Goal: Communication & Community: Answer question/provide support

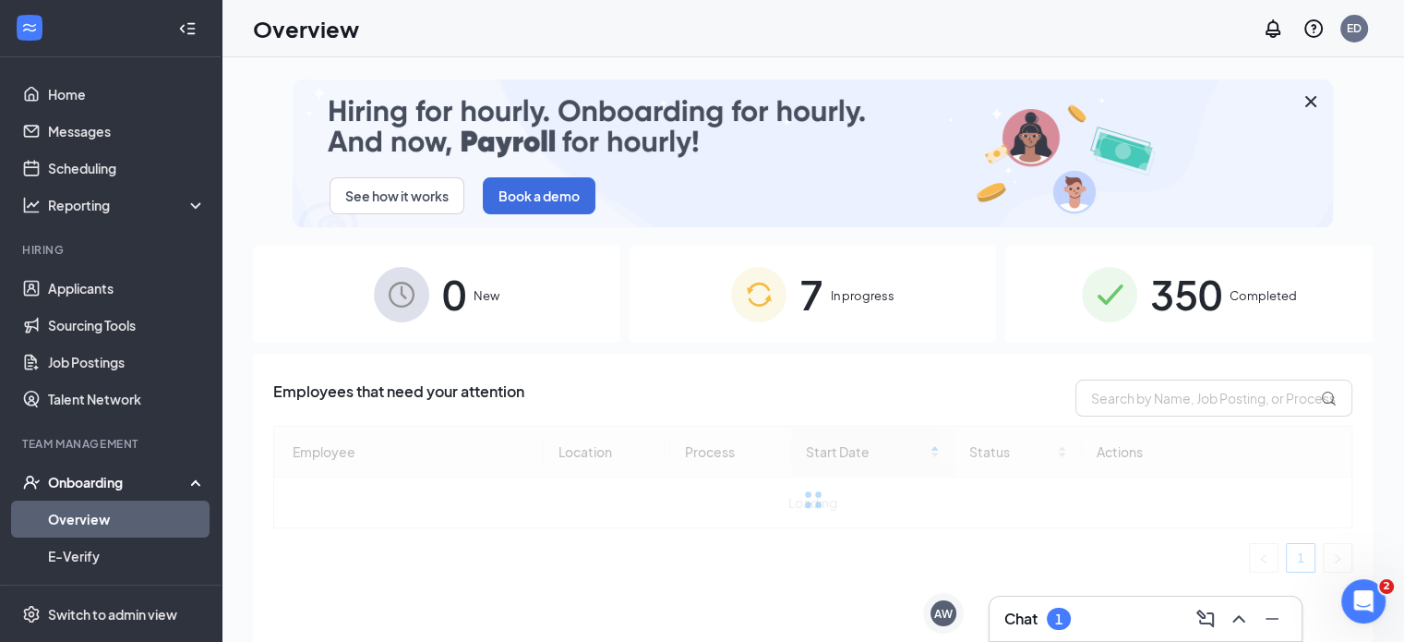
click at [842, 297] on span "In progress" at bounding box center [863, 295] width 64 height 18
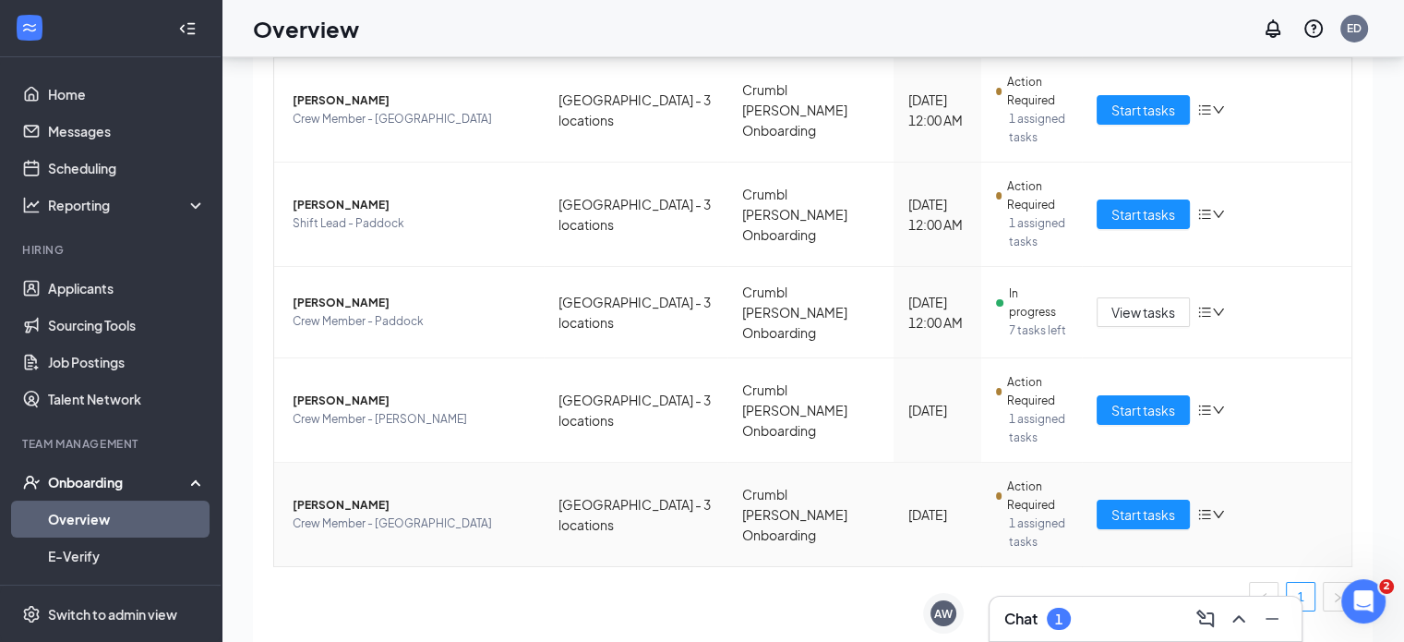
scroll to position [83, 0]
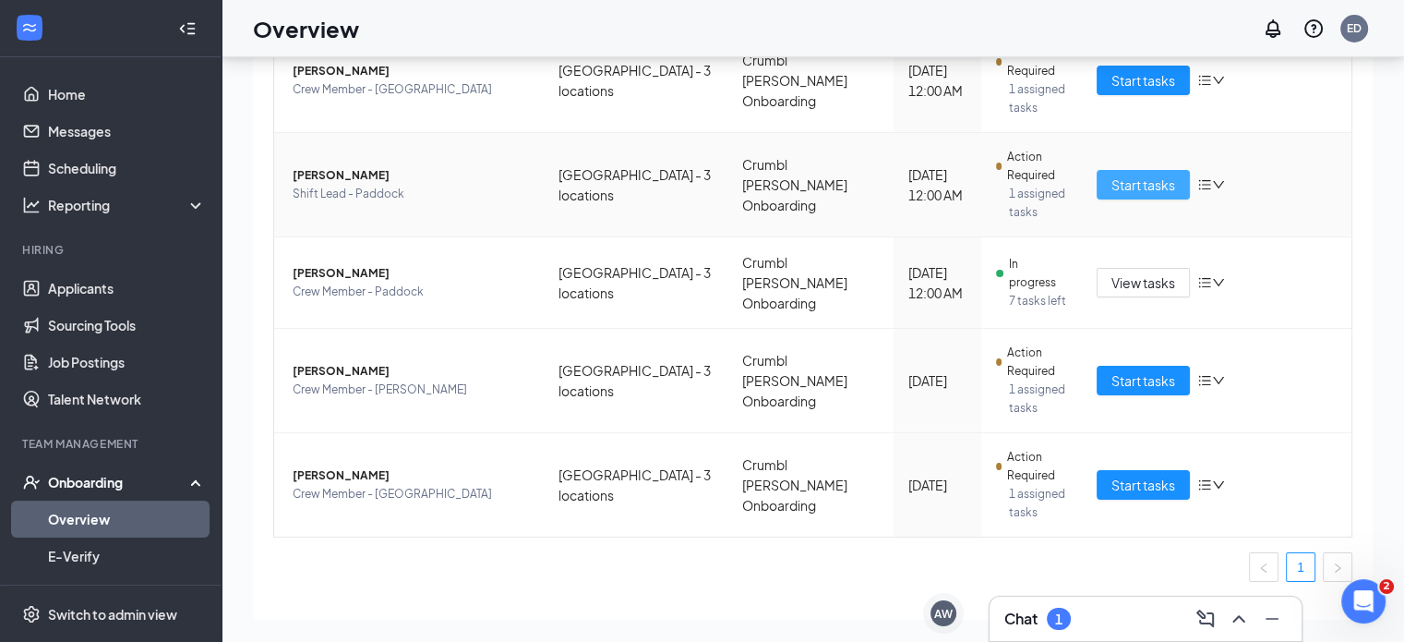
click at [1137, 174] on span "Start tasks" at bounding box center [1143, 184] width 64 height 20
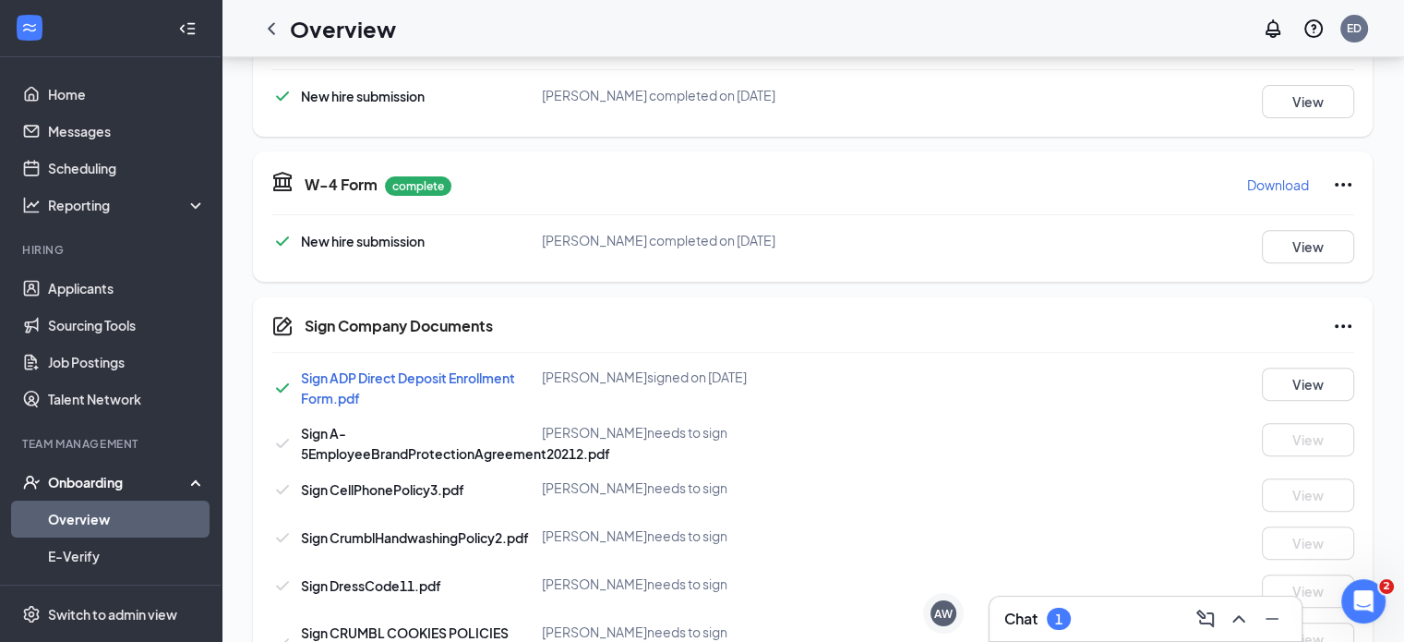
scroll to position [307, 0]
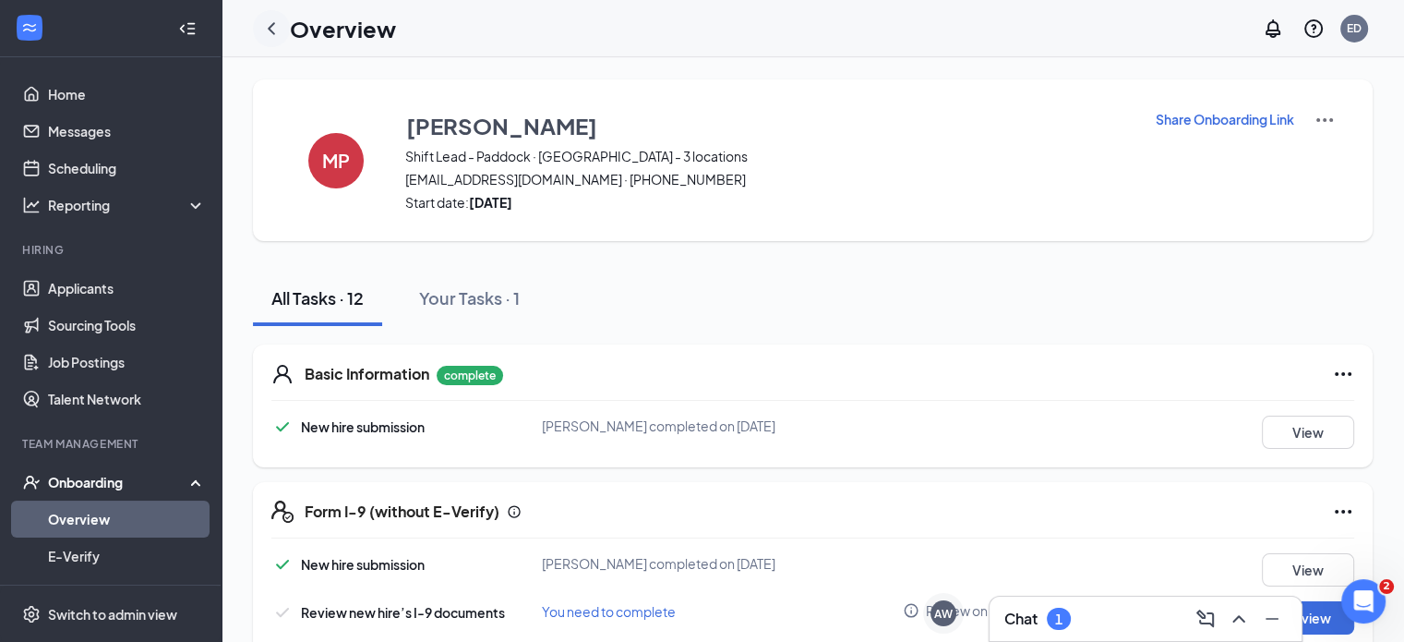
click at [262, 24] on icon "ChevronLeft" at bounding box center [271, 29] width 22 height 22
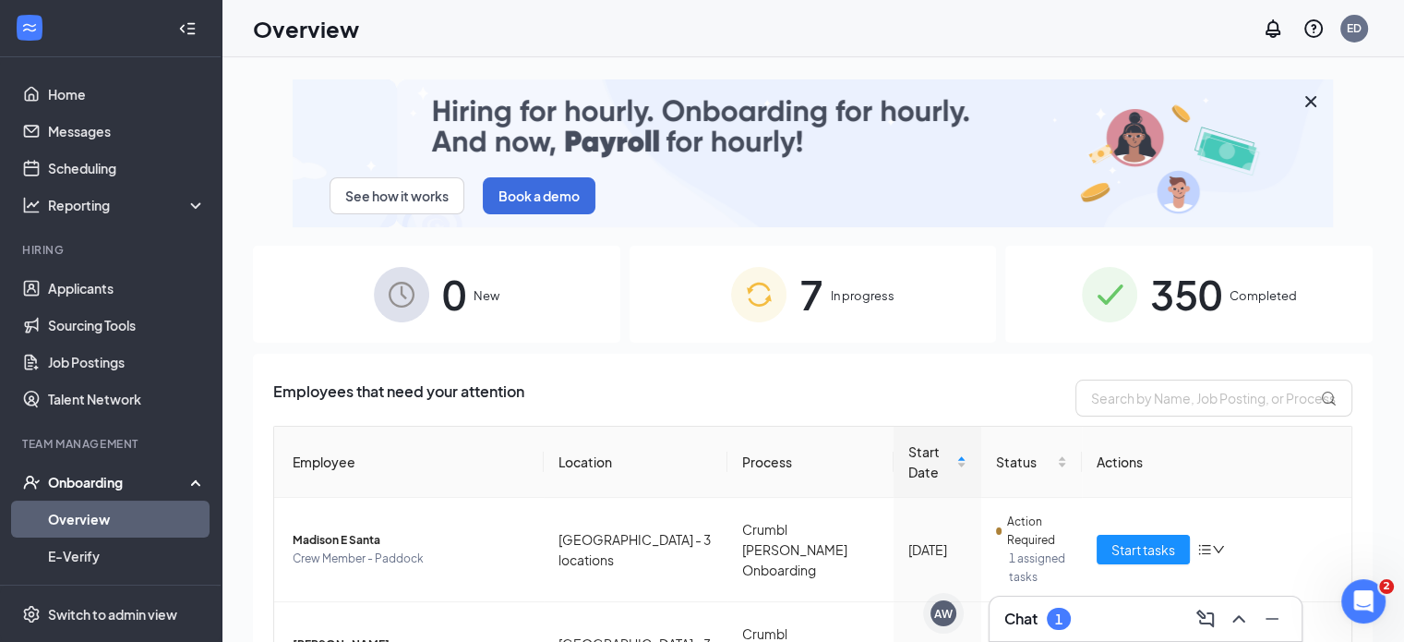
click at [801, 291] on span "7" at bounding box center [811, 294] width 24 height 64
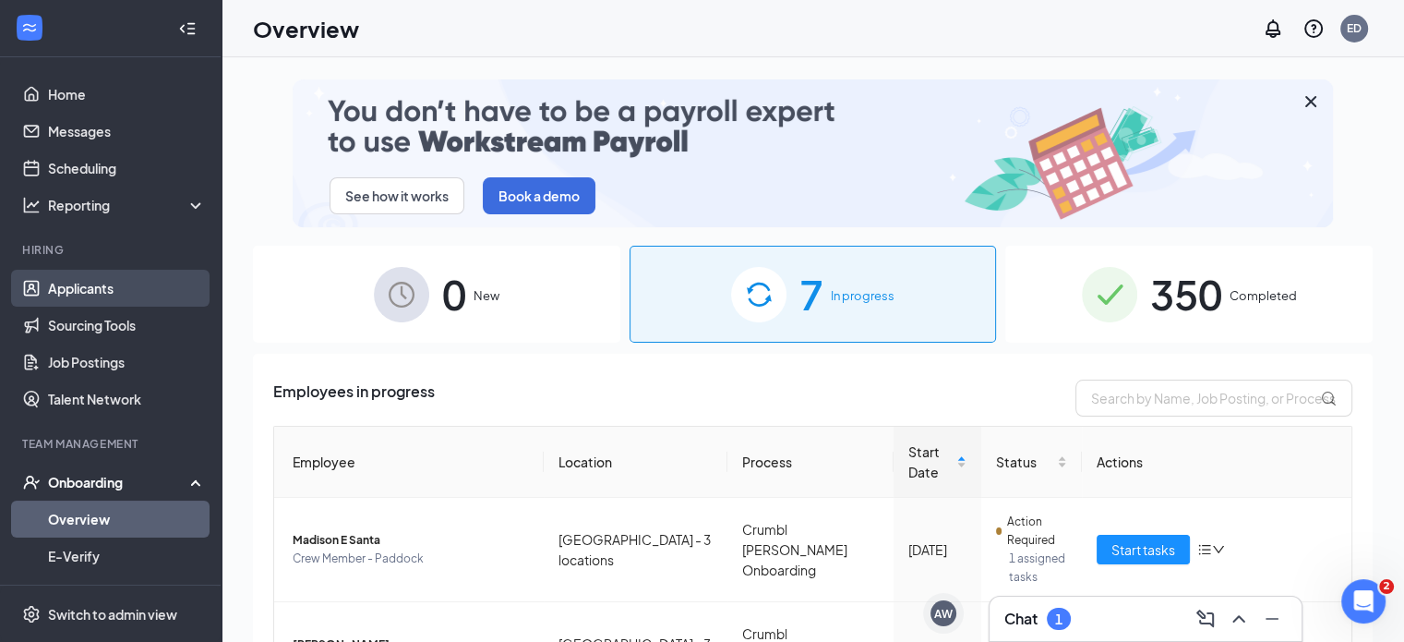
click at [89, 287] on link "Applicants" at bounding box center [127, 288] width 158 height 37
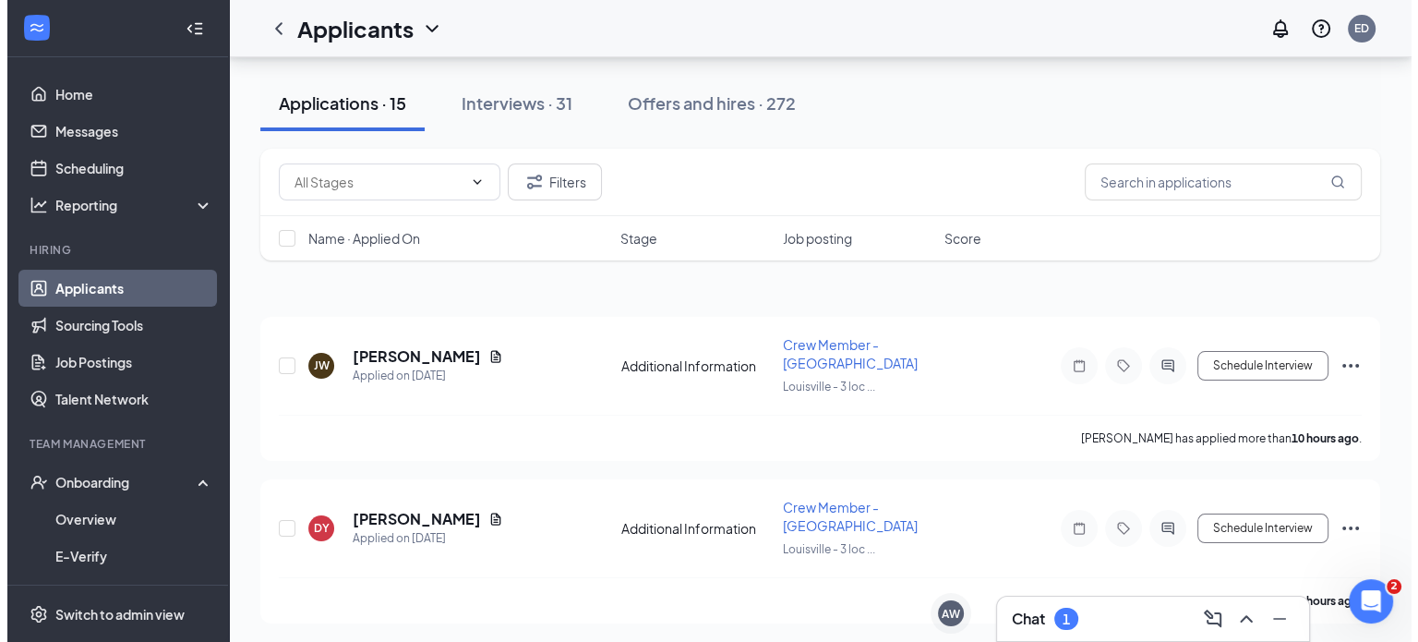
scroll to position [369, 0]
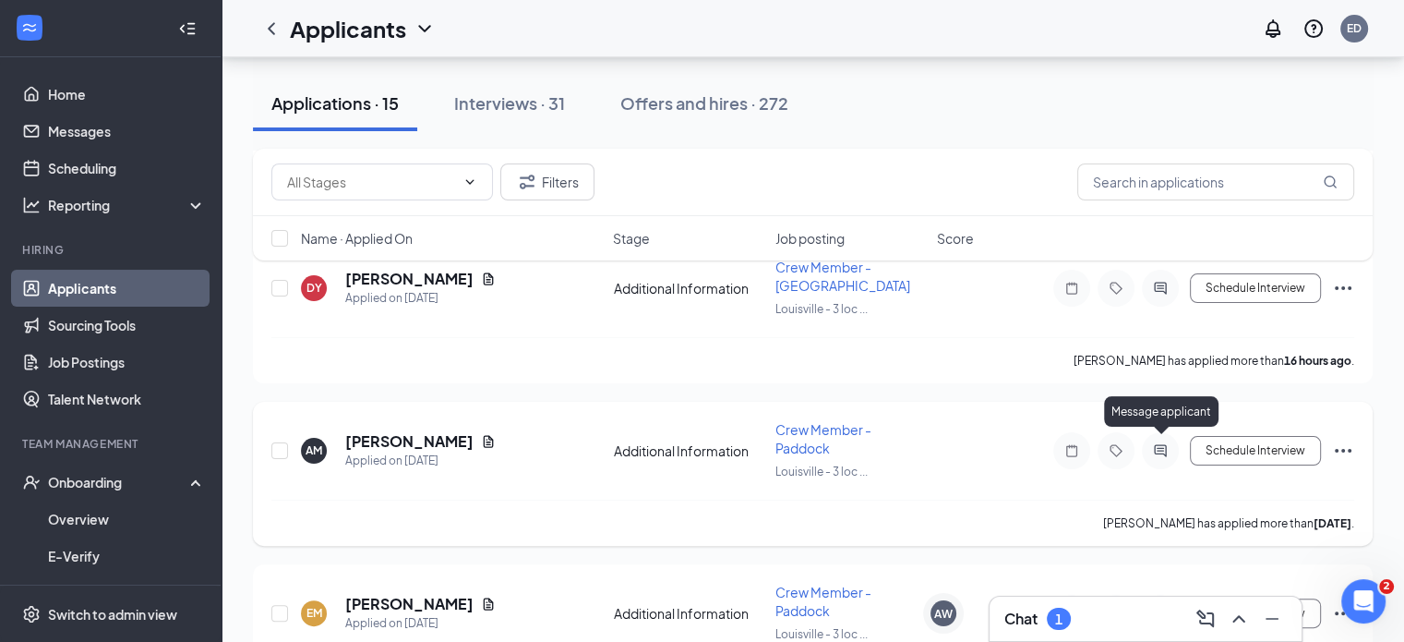
click at [1158, 444] on icon "ActiveChat" at bounding box center [1160, 450] width 12 height 12
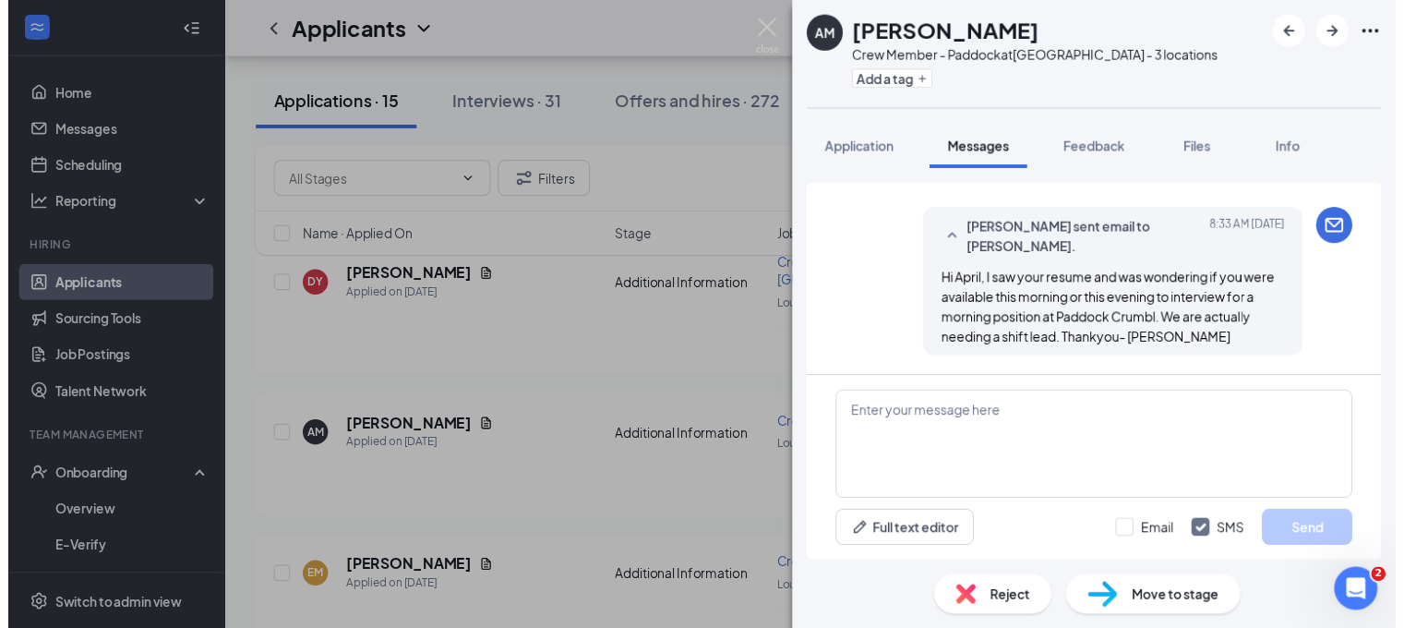
scroll to position [789, 0]
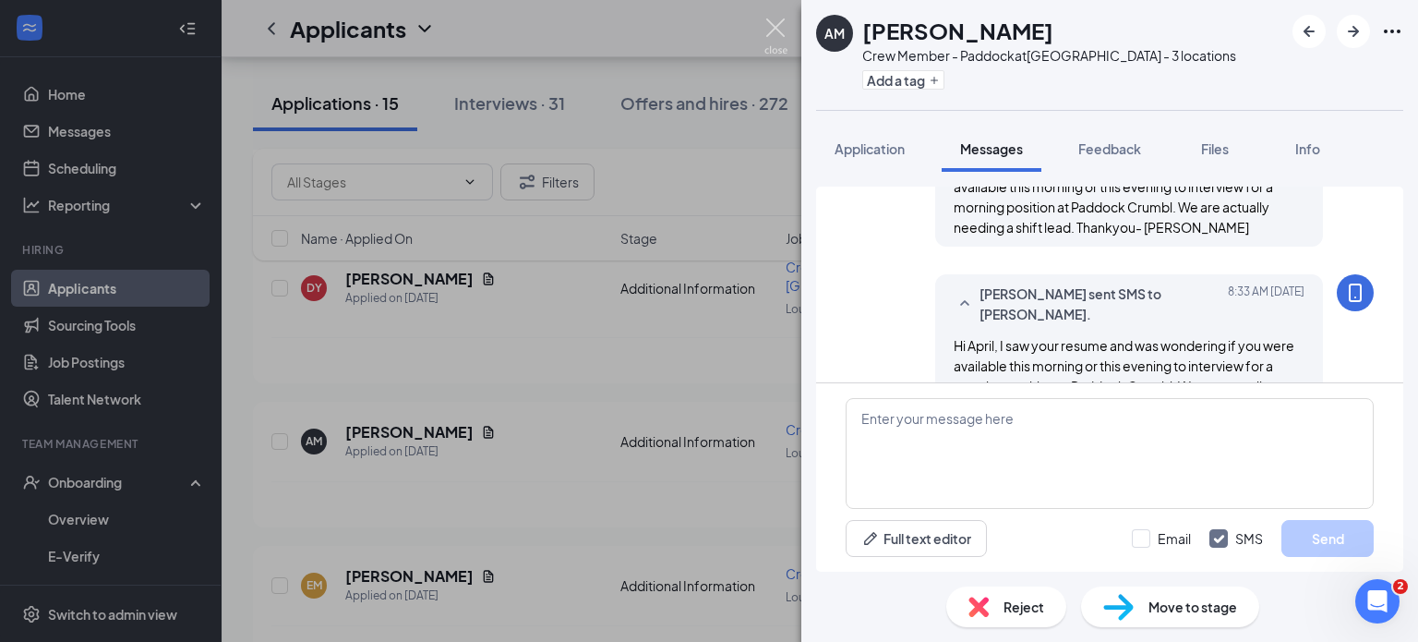
click at [773, 21] on img at bounding box center [775, 36] width 23 height 36
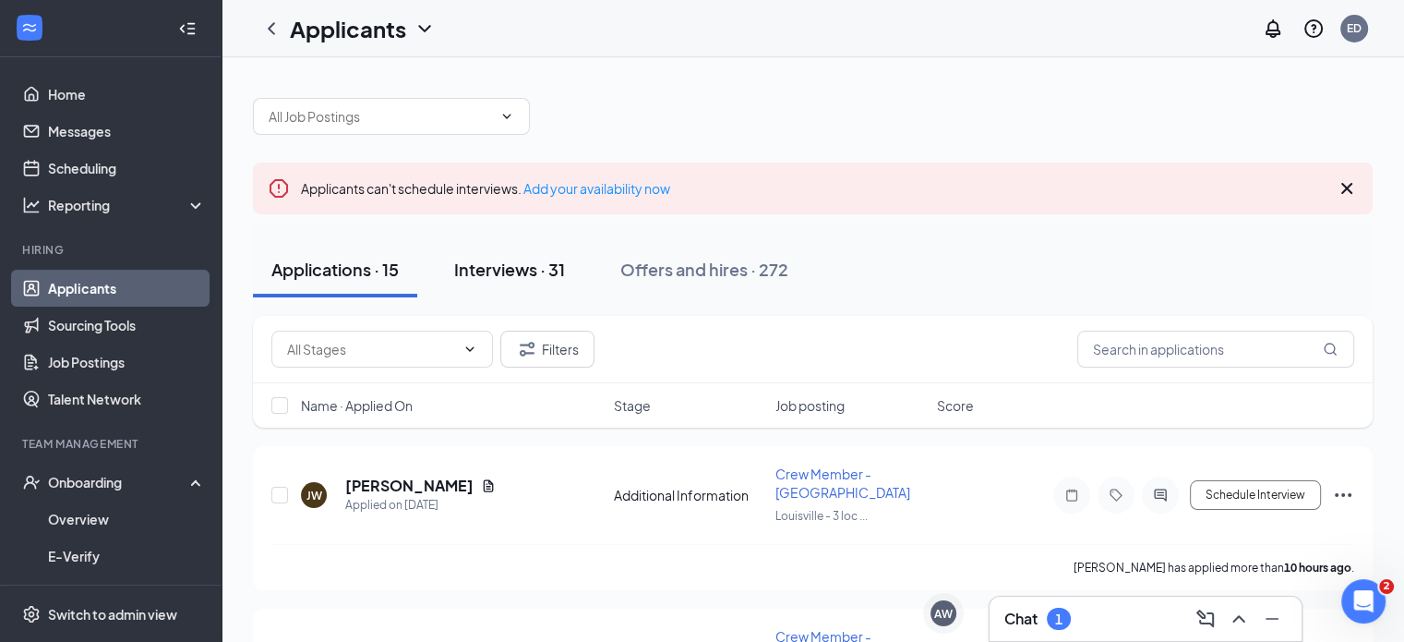
click at [517, 274] on div "Interviews · 31" at bounding box center [509, 269] width 111 height 23
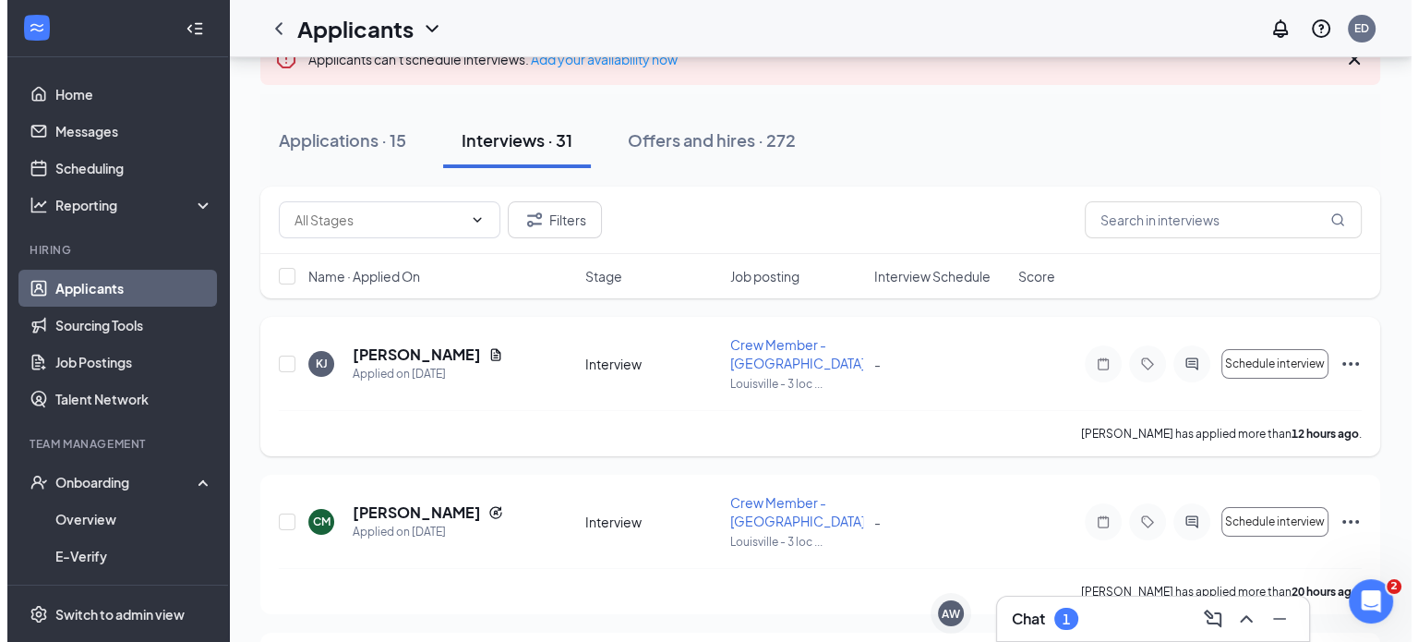
scroll to position [185, 0]
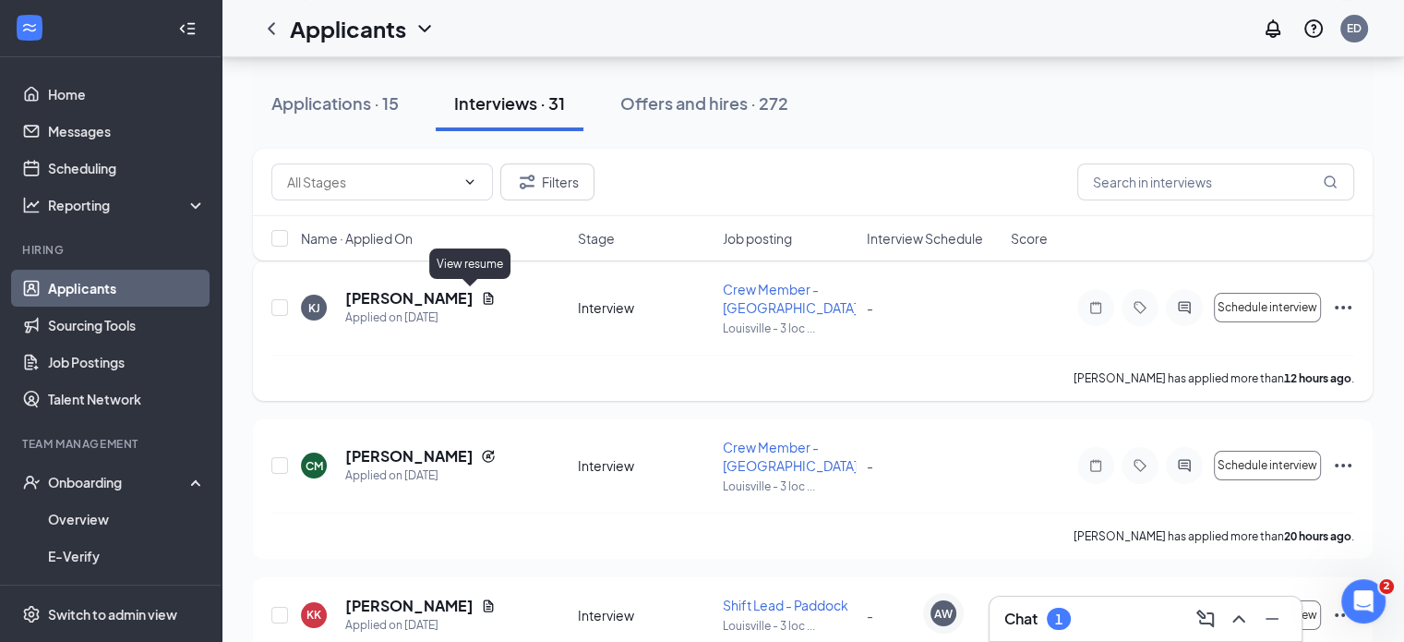
click at [484, 295] on icon "Document" at bounding box center [489, 299] width 10 height 12
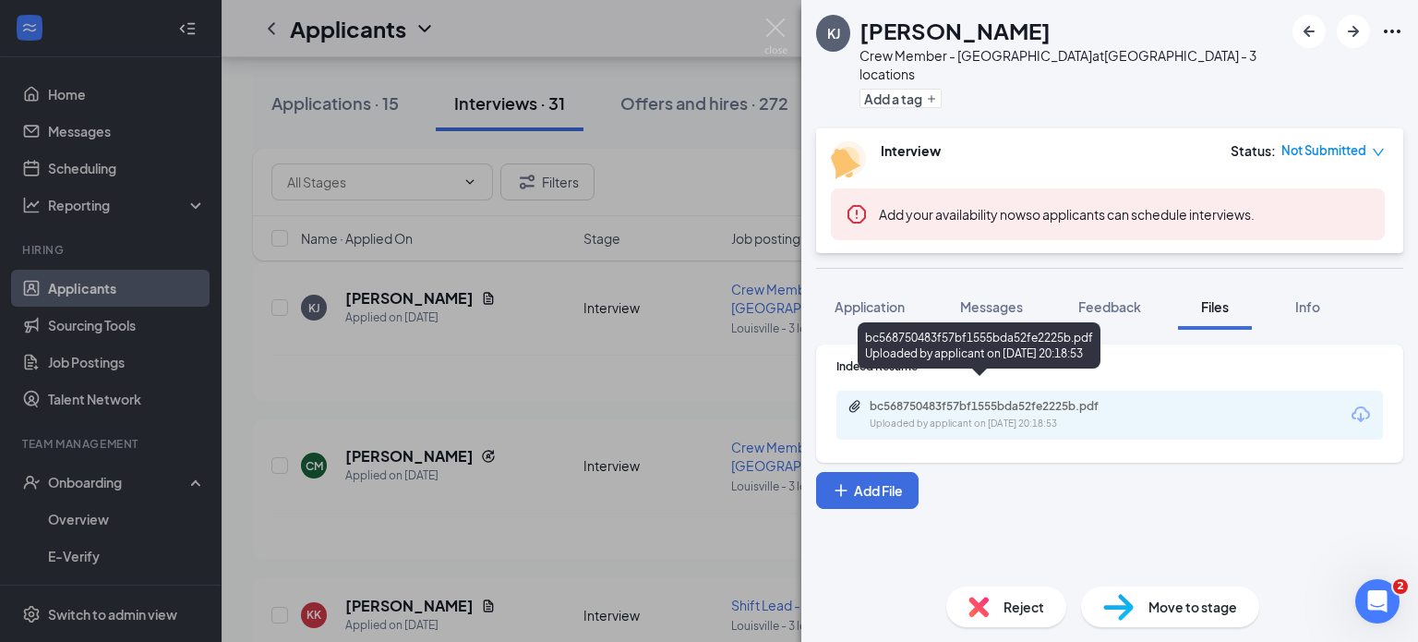
click at [960, 399] on div "bc568750483f57bf1555bda52fe2225b.pdf" at bounding box center [999, 406] width 258 height 15
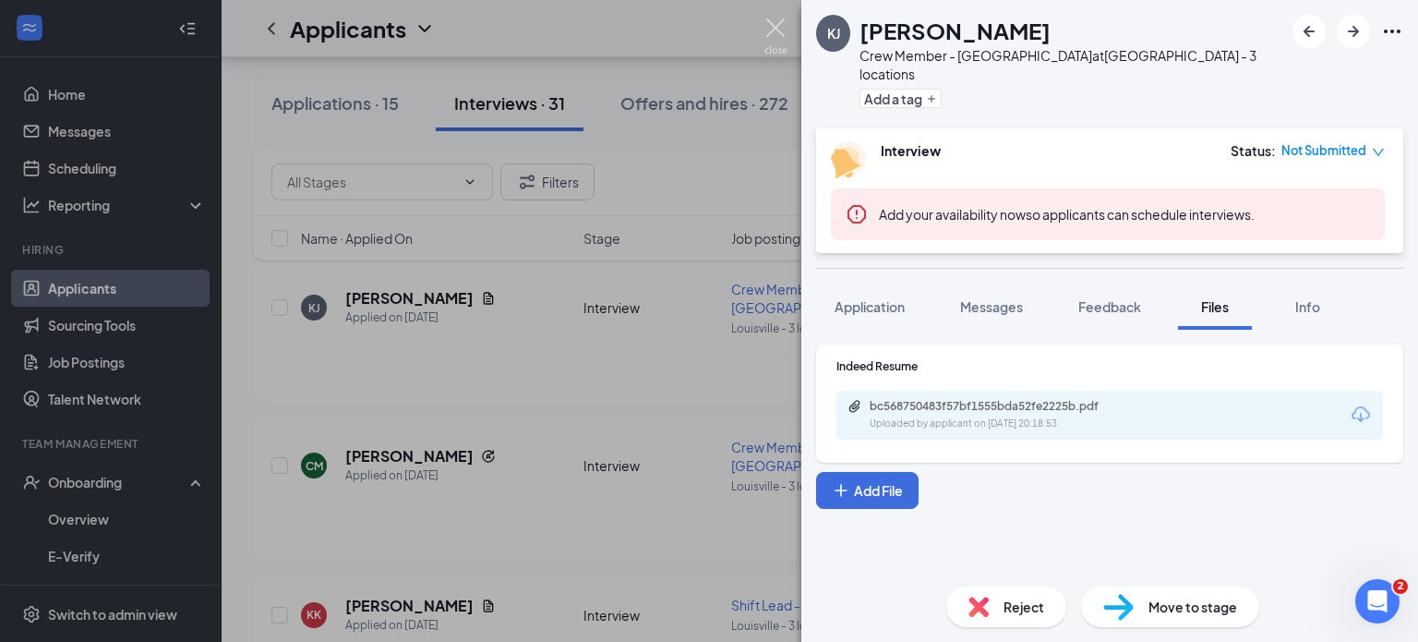
drag, startPoint x: 784, startPoint y: 18, endPoint x: 854, endPoint y: 164, distance: 161.8
click at [784, 18] on img at bounding box center [775, 36] width 23 height 36
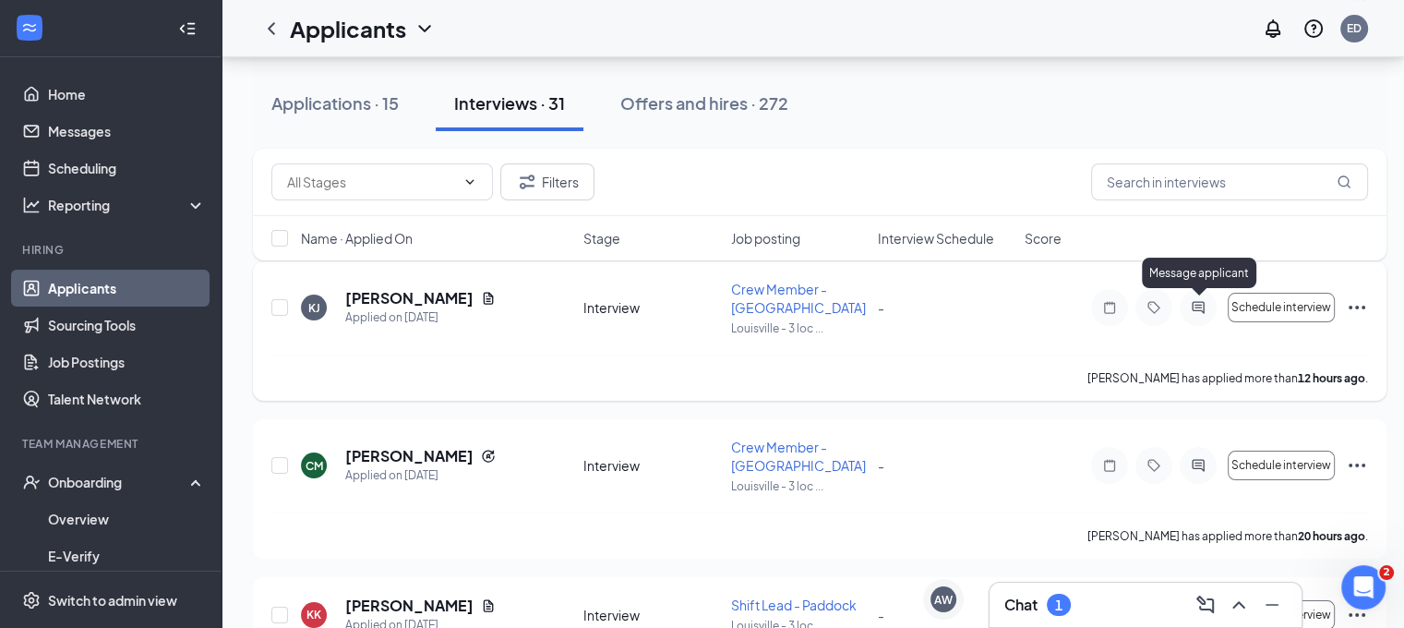
click at [1200, 300] on icon "ActiveChat" at bounding box center [1198, 307] width 22 height 15
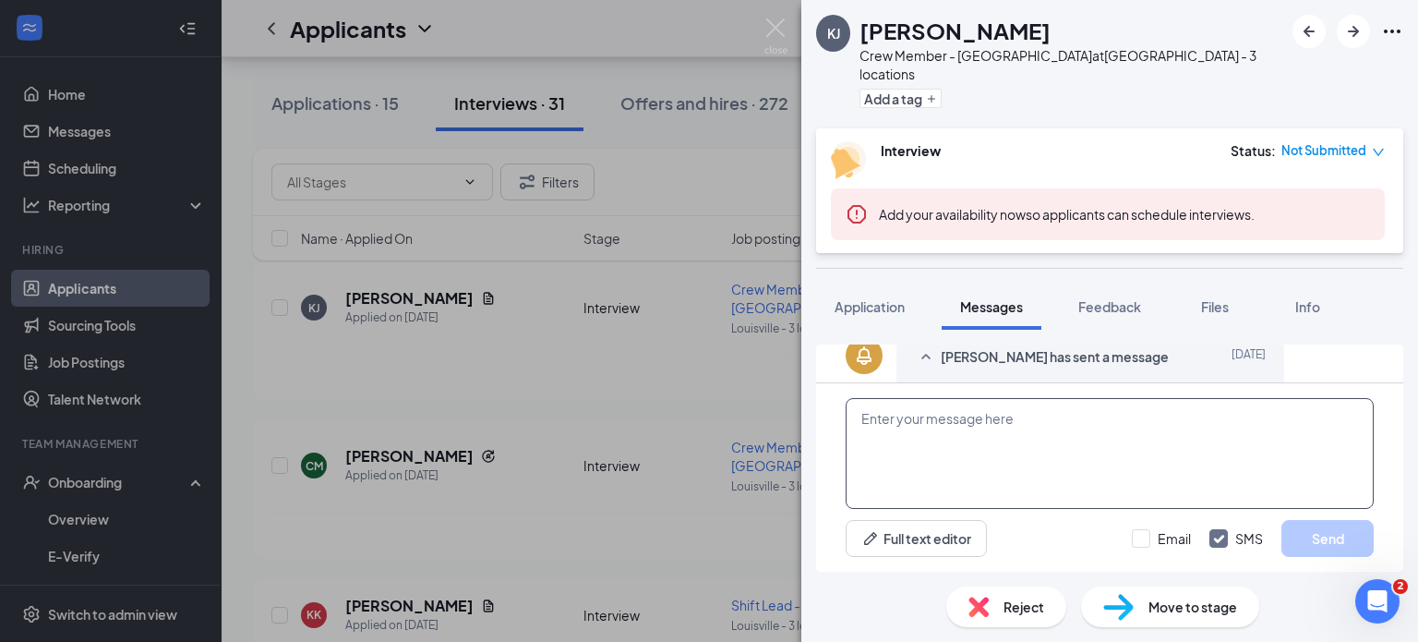
scroll to position [762, 0]
click at [968, 451] on textarea at bounding box center [1110, 453] width 528 height 111
click at [985, 439] on textarea at bounding box center [1110, 453] width 528 height 111
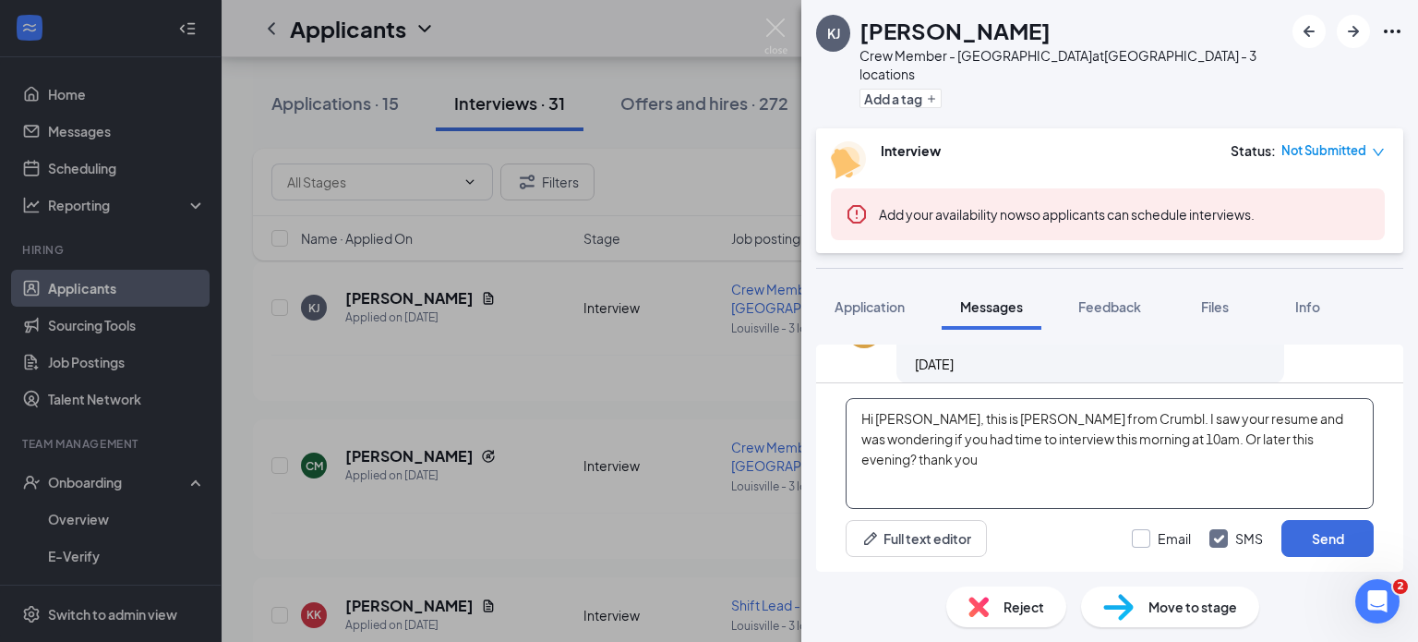
type textarea "Hi [PERSON_NAME], this is [PERSON_NAME] from Crumbl. I saw your resume and was …"
click at [1148, 534] on input "Email" at bounding box center [1161, 538] width 59 height 18
checkbox input "true"
click at [1301, 542] on button "Send" at bounding box center [1327, 538] width 92 height 37
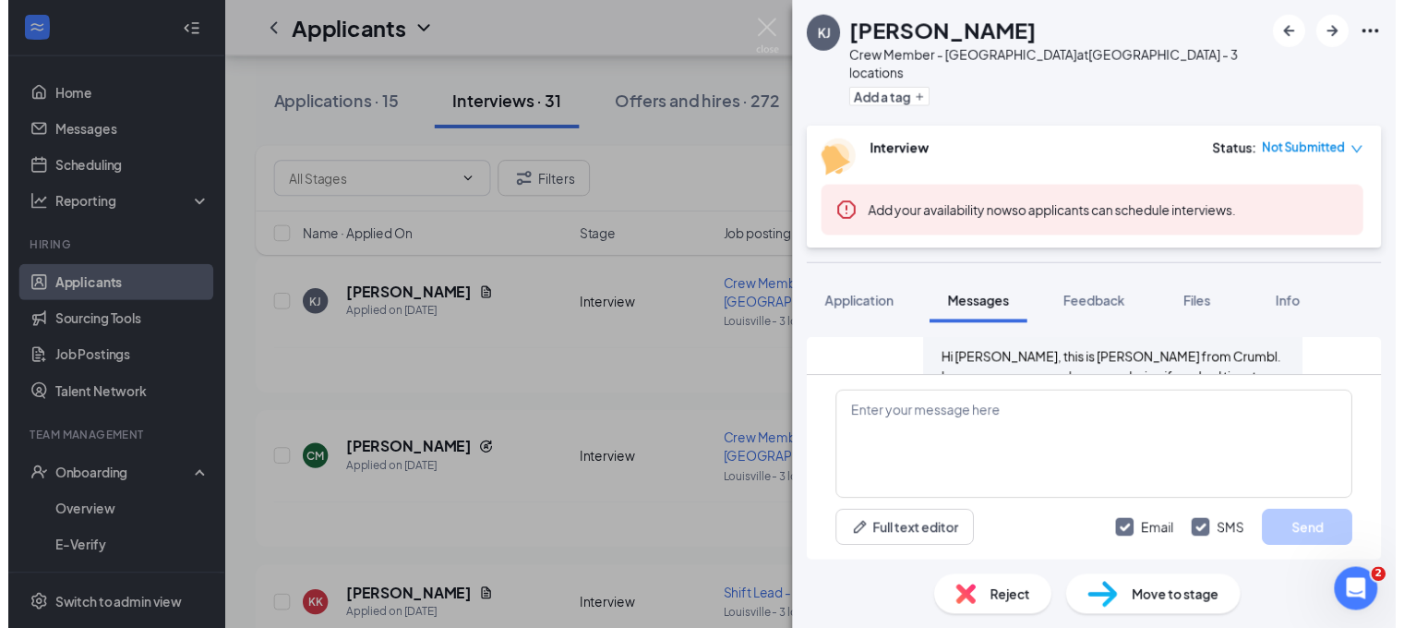
scroll to position [1080, 0]
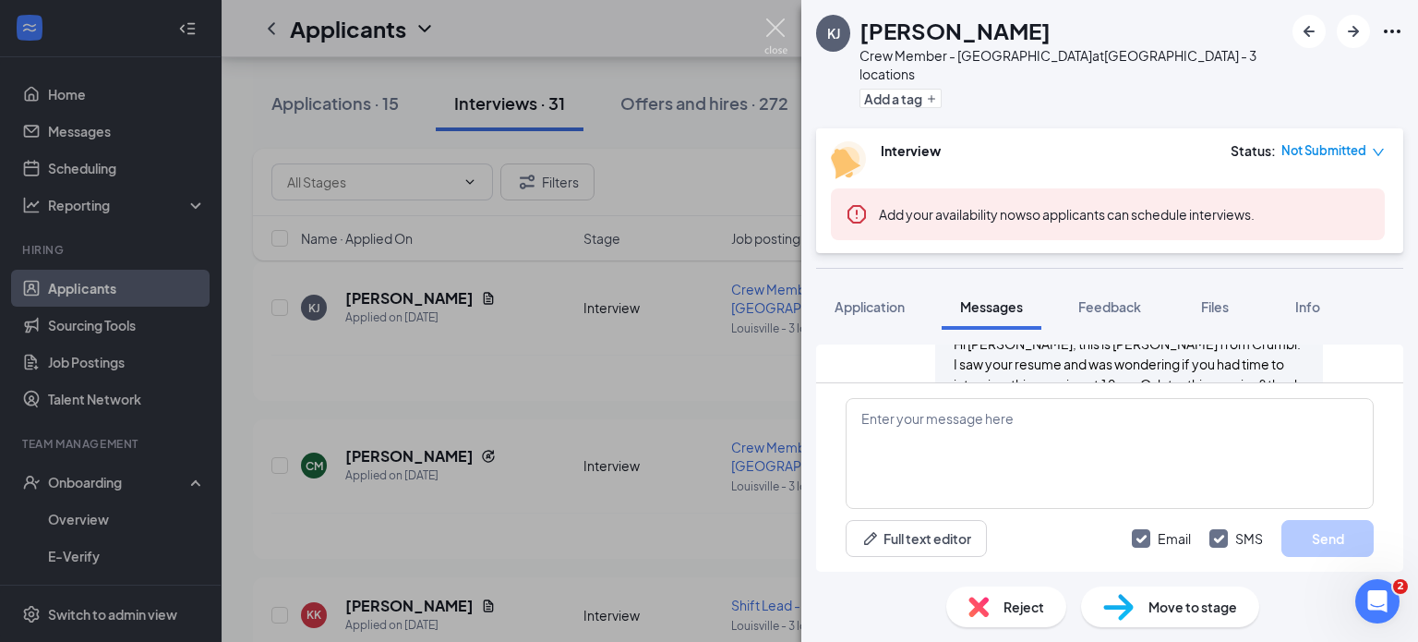
click at [775, 18] on img at bounding box center [775, 36] width 23 height 36
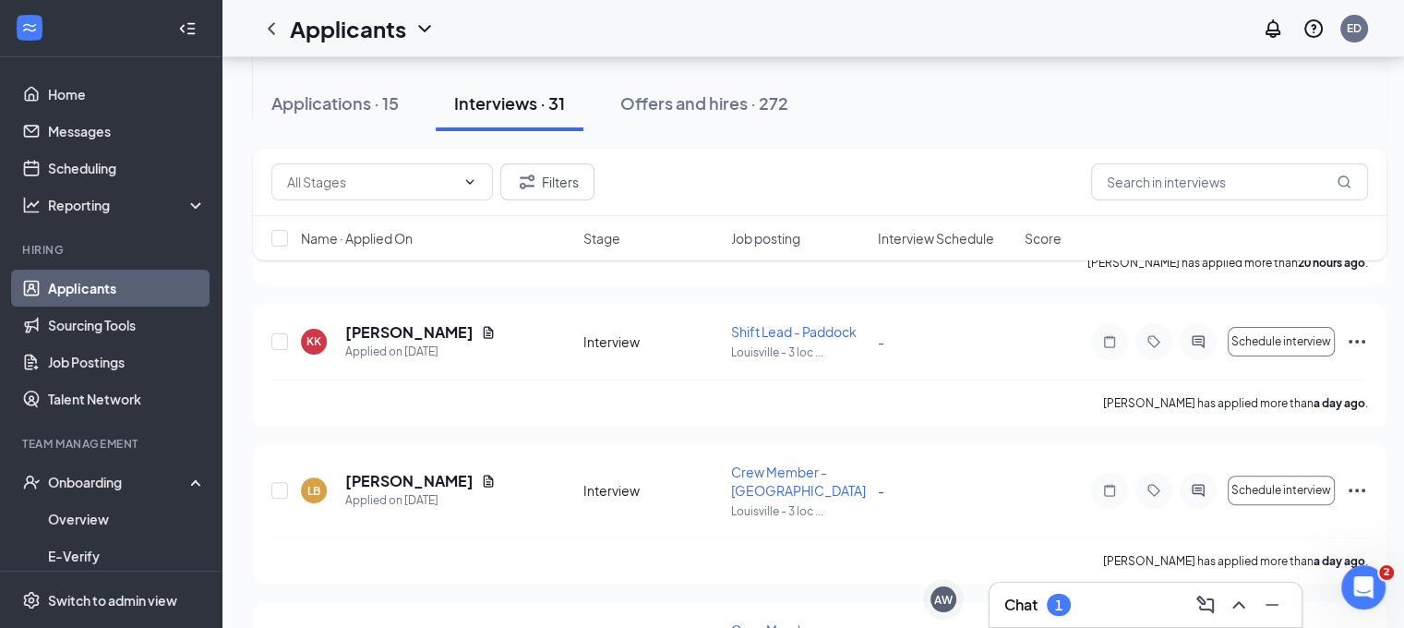
scroll to position [462, 0]
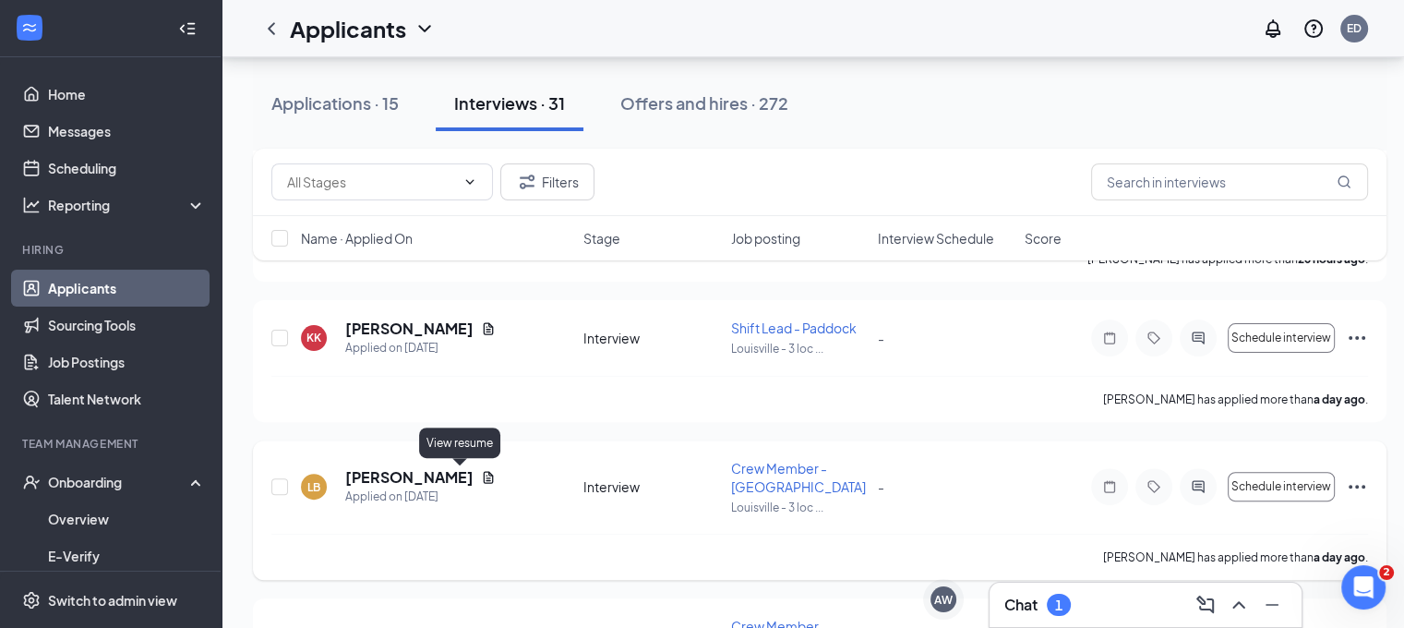
click at [481, 478] on icon "Document" at bounding box center [488, 477] width 15 height 15
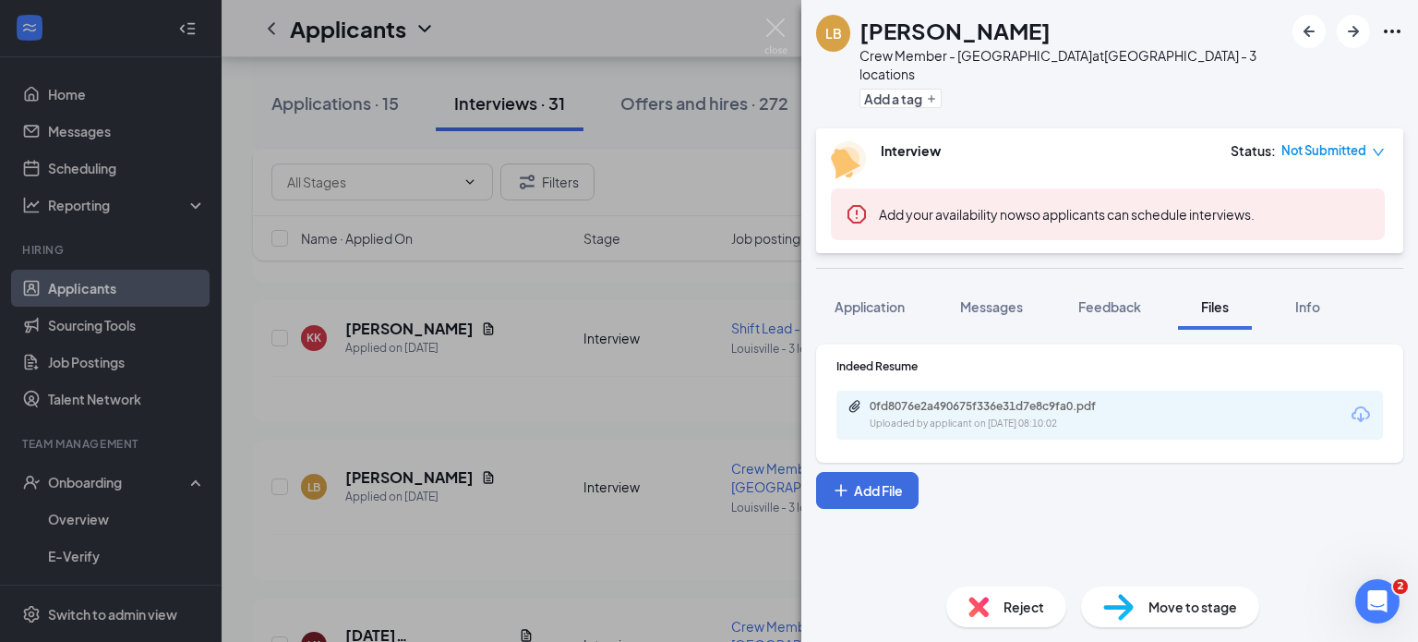
click at [937, 399] on div "0fd8076e2a490675f336e31d7e8c9fa0.pdf" at bounding box center [999, 406] width 258 height 15
click at [776, 29] on img at bounding box center [775, 36] width 23 height 36
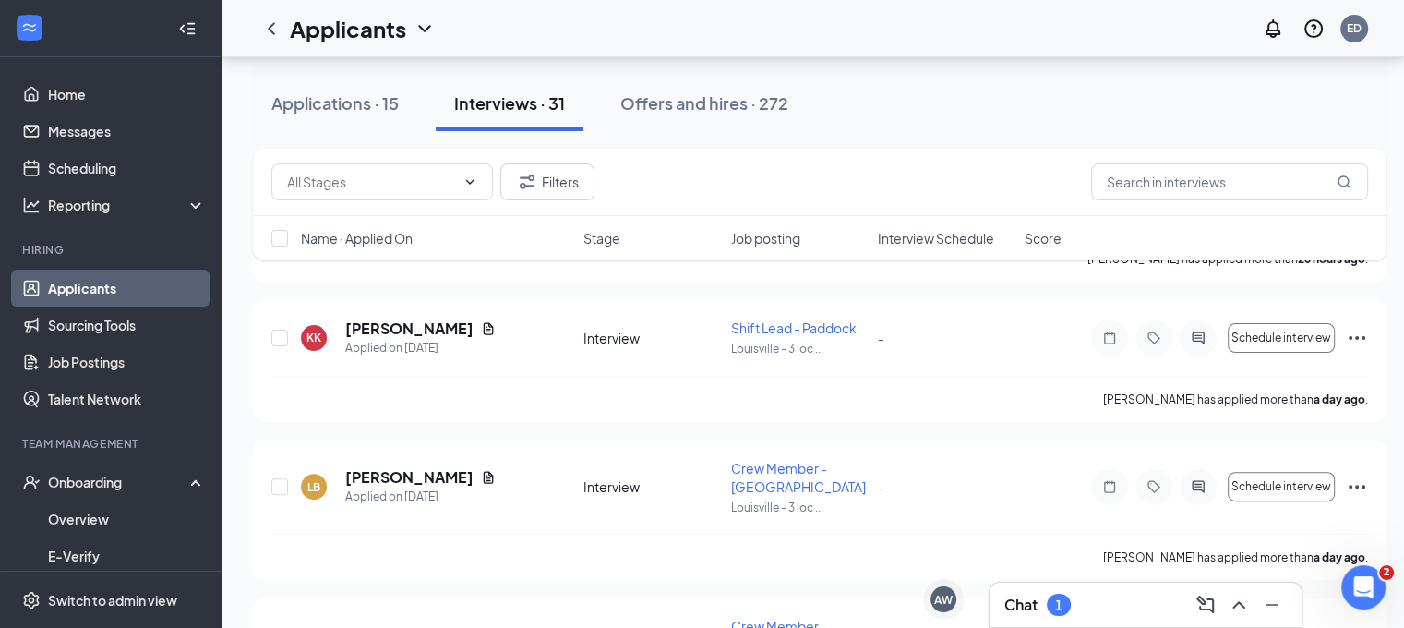
click at [680, 98] on div "Offers and hires · 272" at bounding box center [704, 102] width 168 height 23
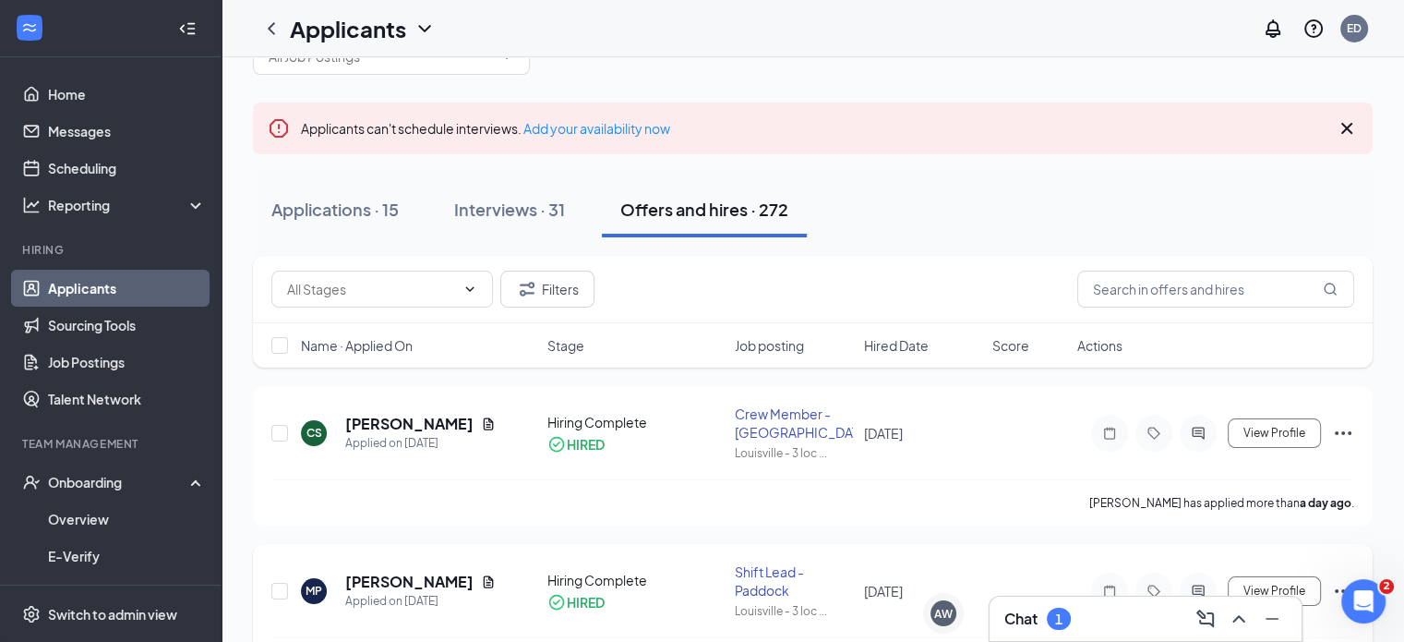
scroll to position [185, 0]
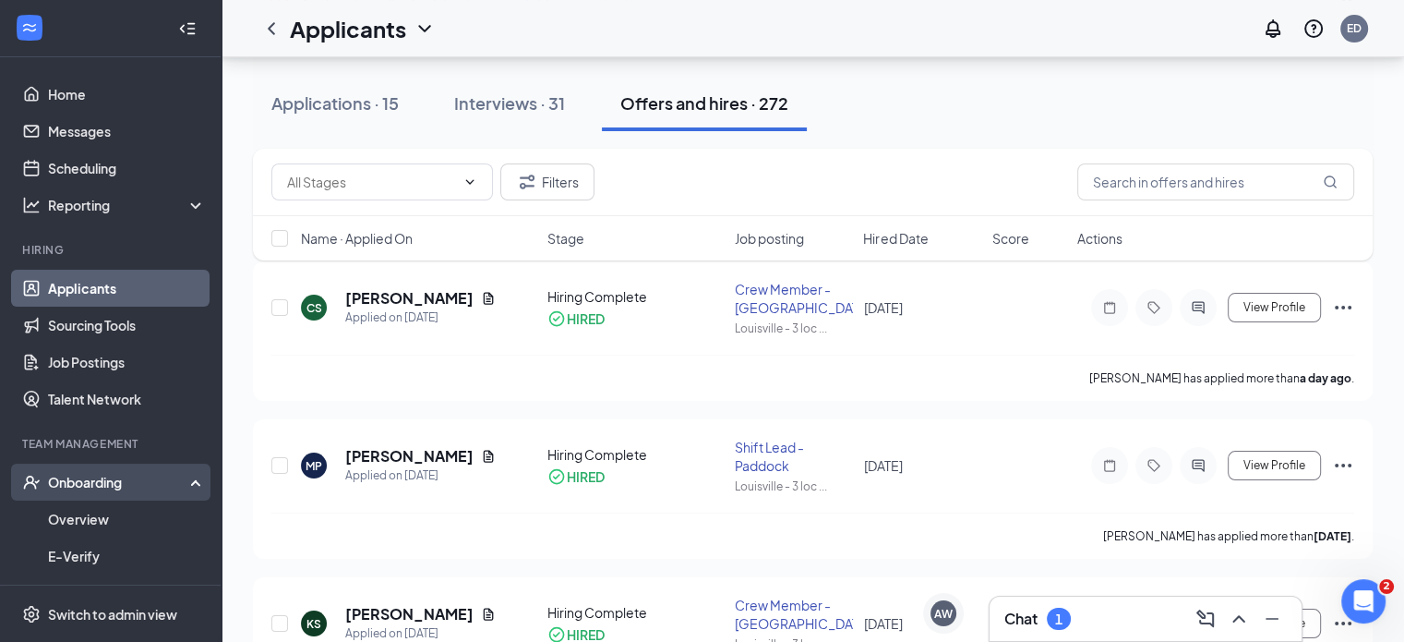
click at [89, 481] on div "Onboarding" at bounding box center [119, 482] width 142 height 18
drag, startPoint x: 102, startPoint y: 478, endPoint x: 85, endPoint y: 488, distance: 19.5
click at [101, 477] on div "Onboarding" at bounding box center [119, 482] width 142 height 18
click at [66, 516] on link "Overview" at bounding box center [127, 518] width 158 height 37
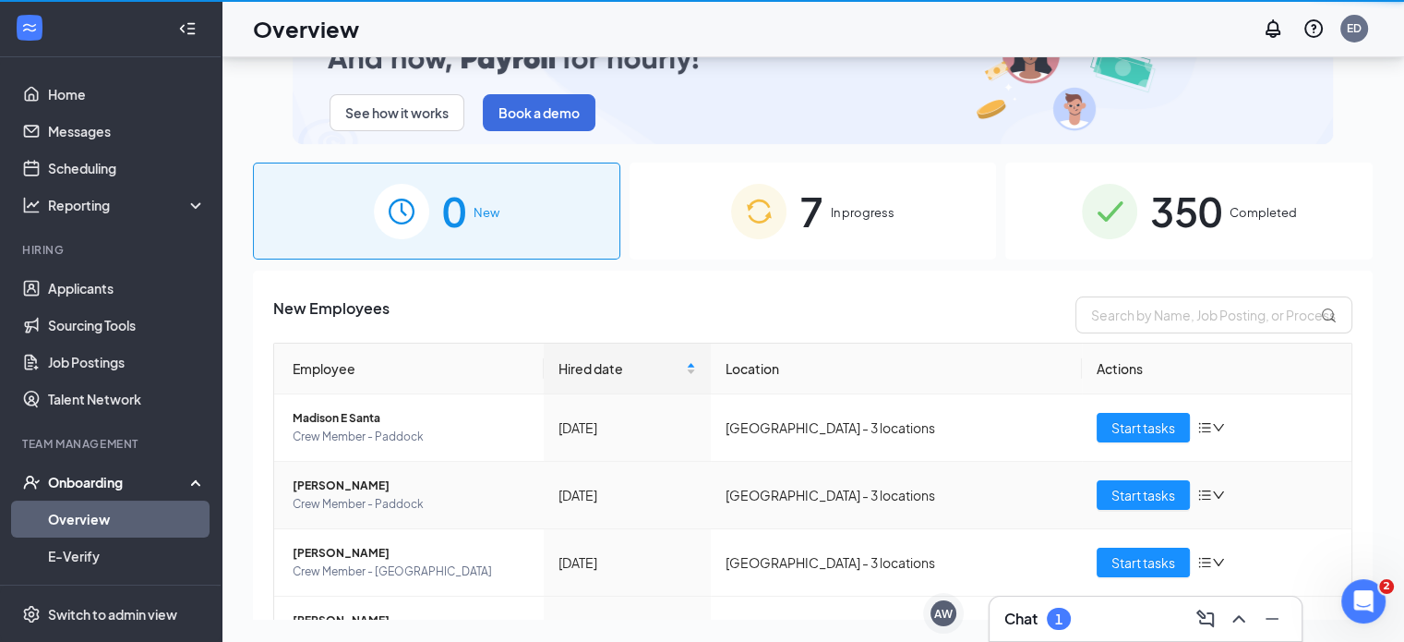
scroll to position [83, 0]
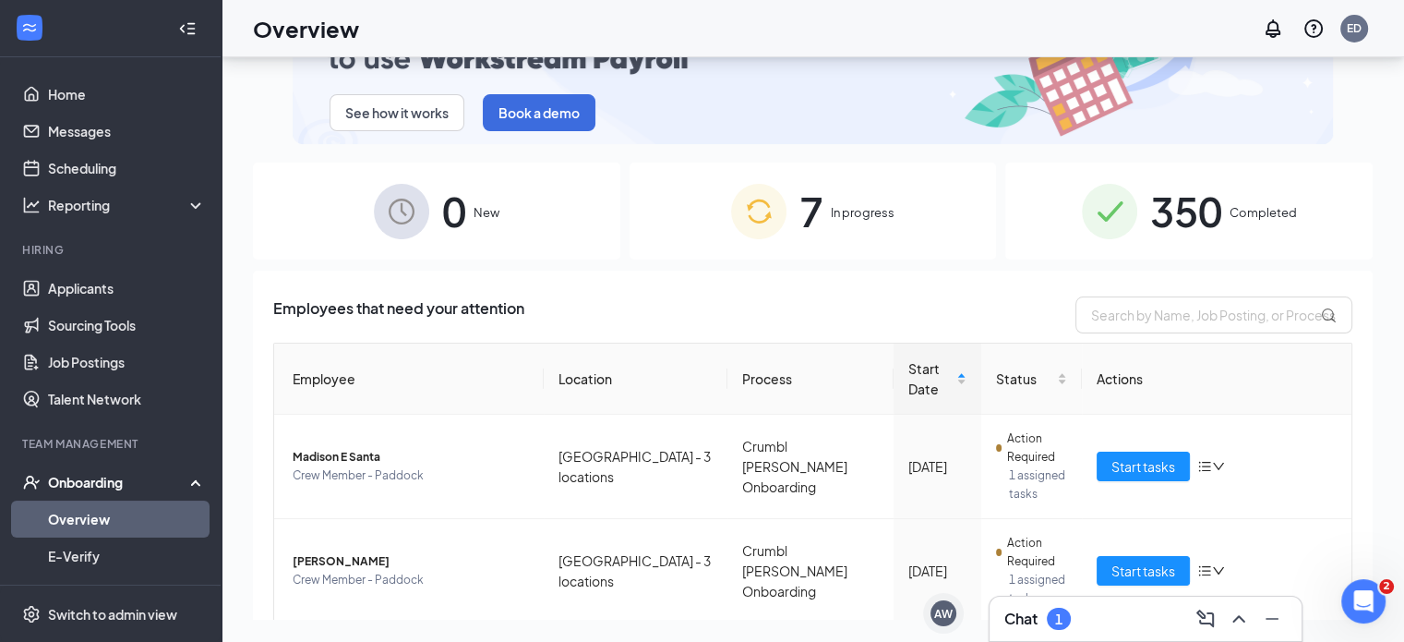
click at [852, 205] on span "In progress" at bounding box center [863, 212] width 64 height 18
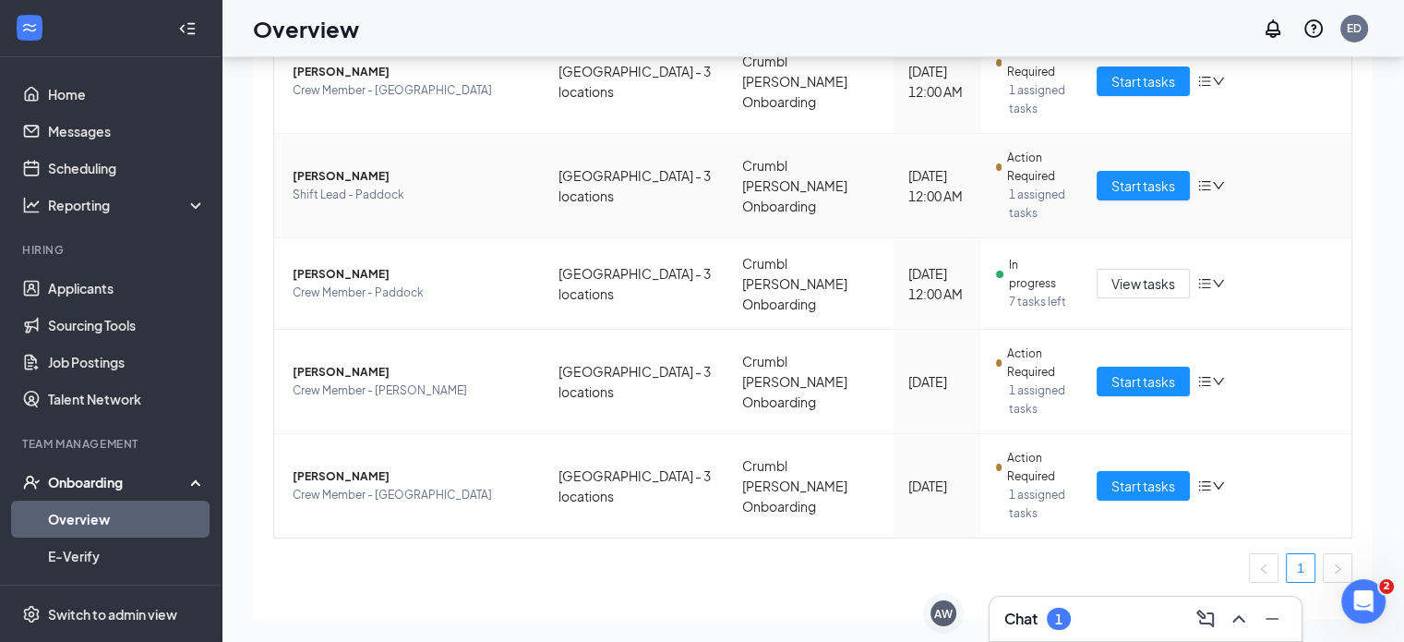
scroll to position [594, 0]
click at [1123, 474] on span "Start tasks" at bounding box center [1143, 484] width 64 height 20
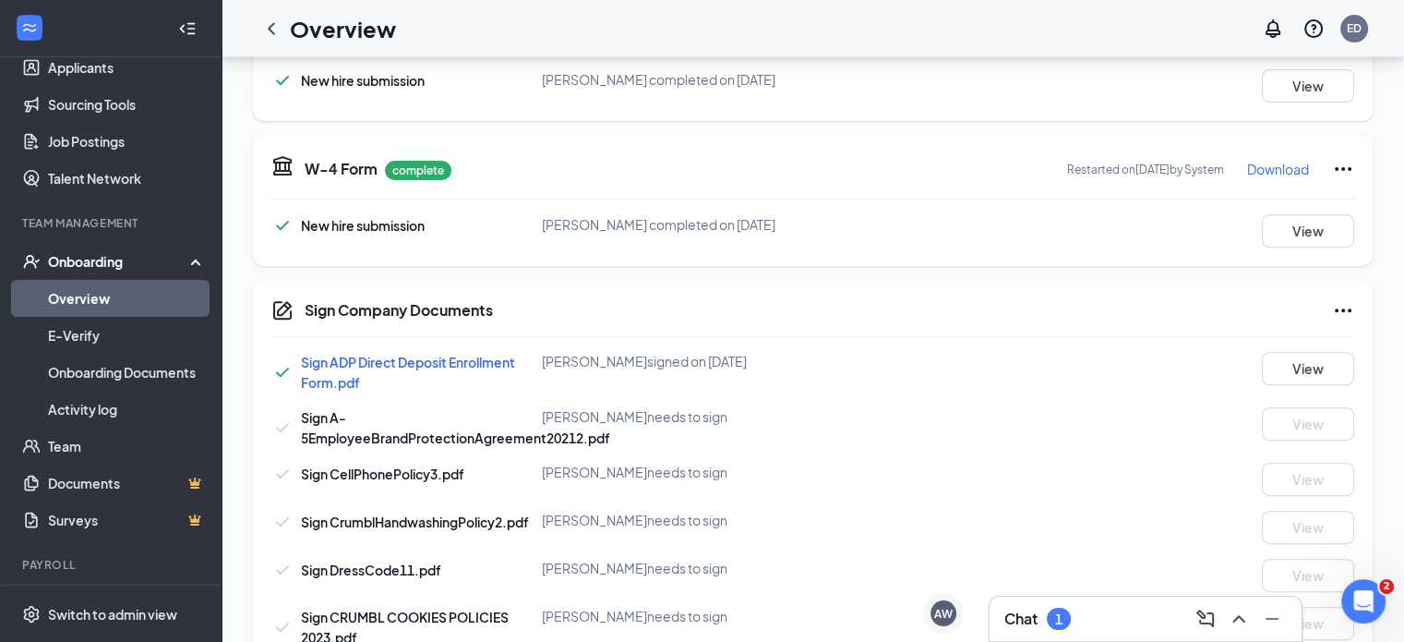
scroll to position [265, 0]
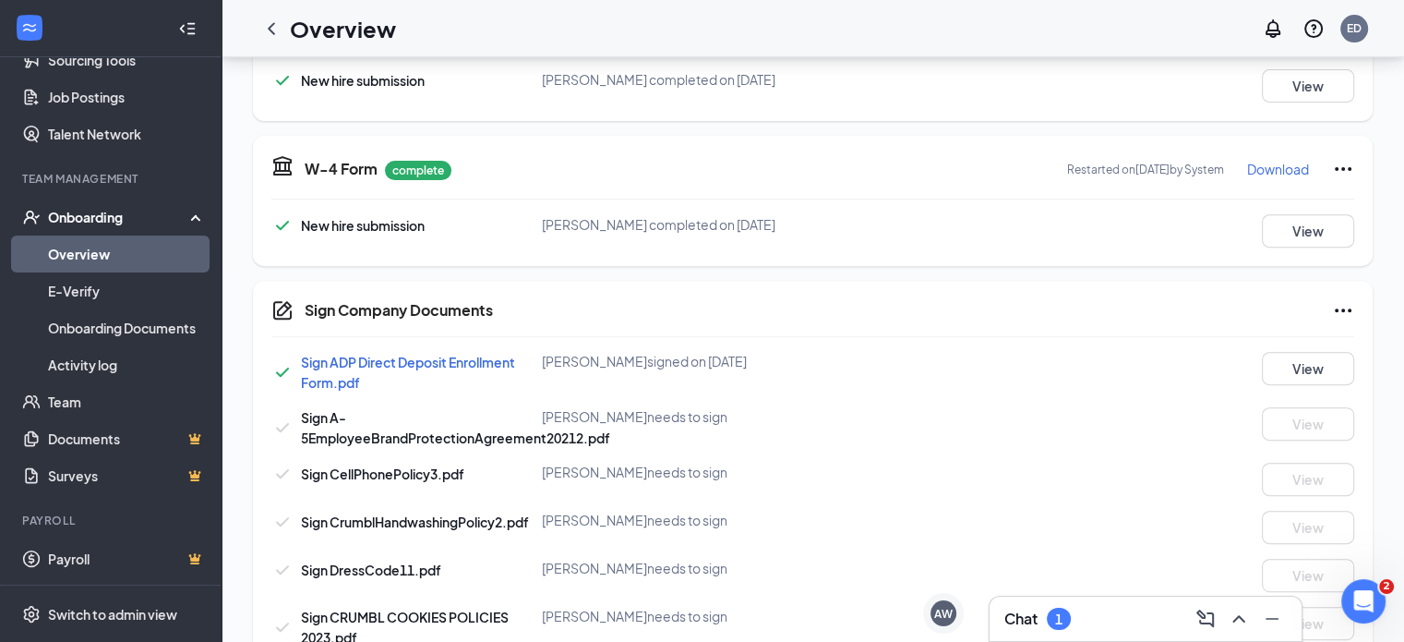
click at [129, 211] on div "Onboarding" at bounding box center [119, 217] width 142 height 18
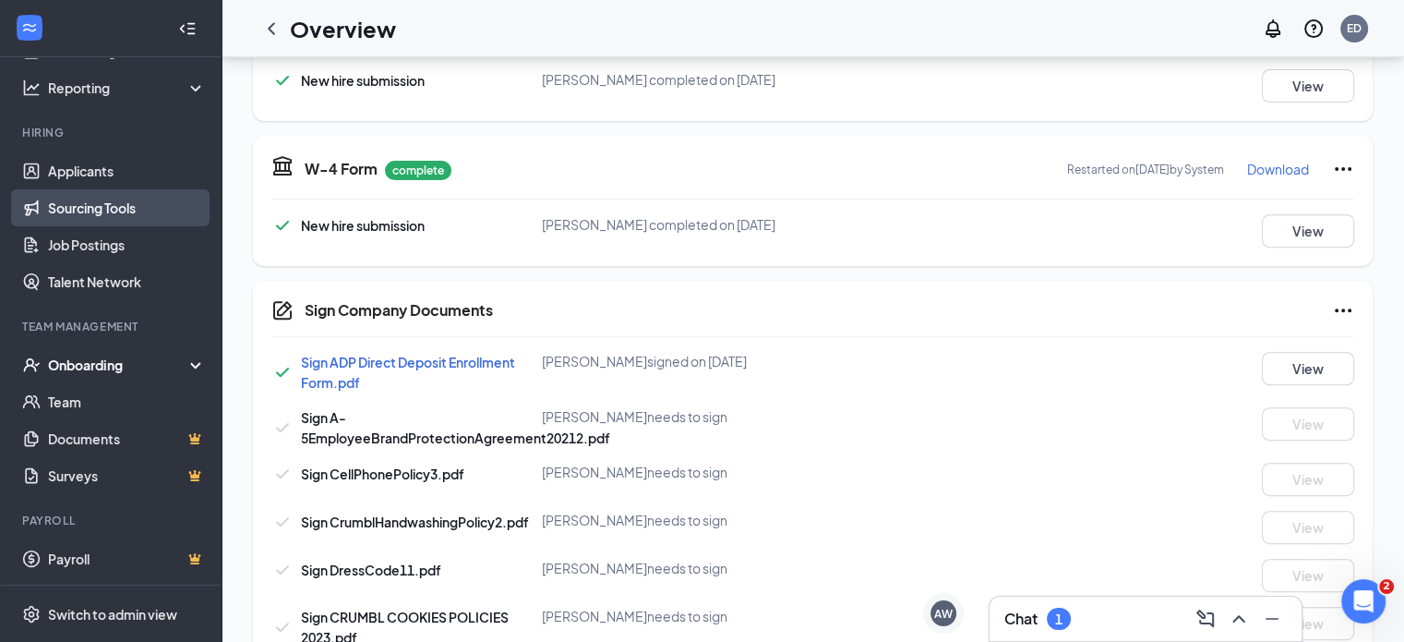
scroll to position [117, 0]
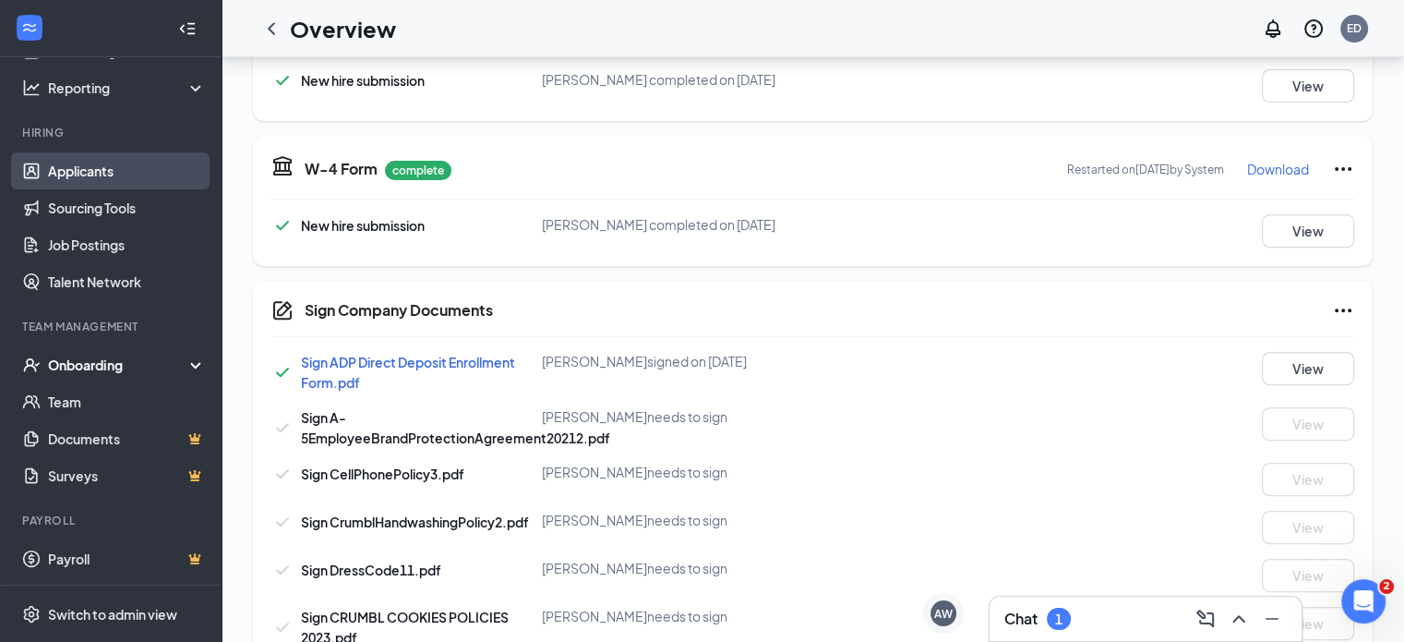
click at [118, 166] on link "Applicants" at bounding box center [127, 170] width 158 height 37
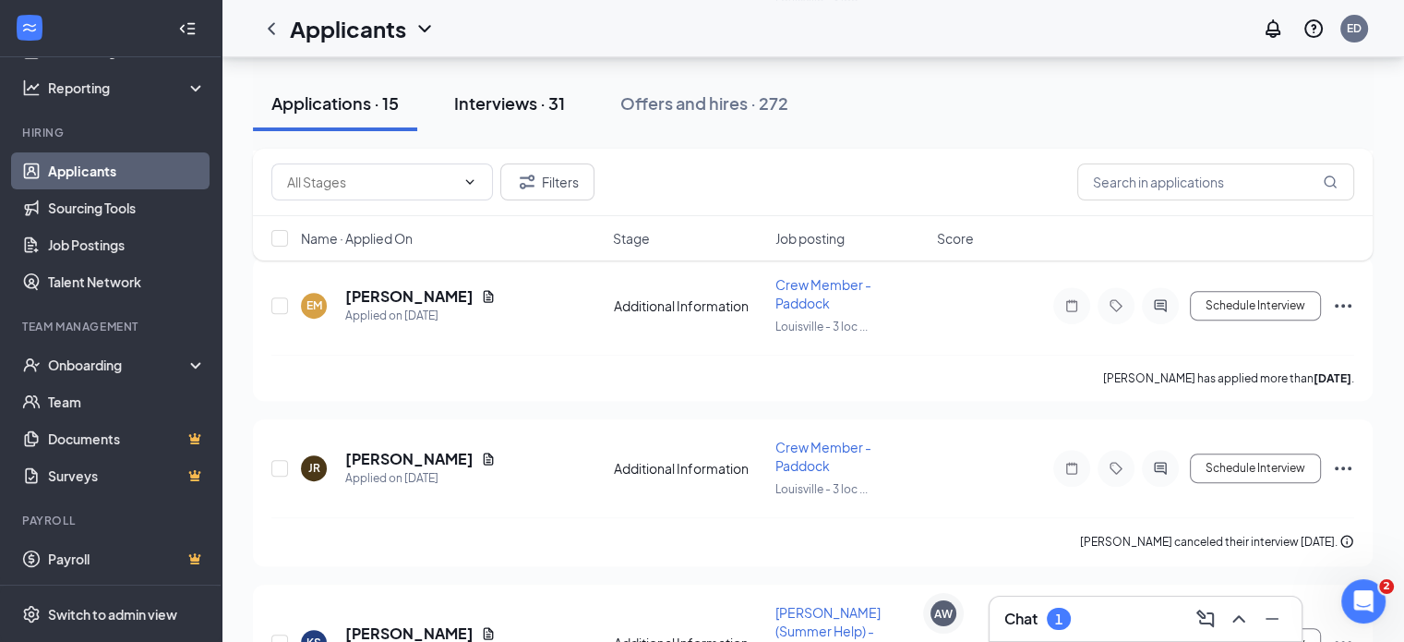
click at [510, 99] on div "Interviews · 31" at bounding box center [509, 102] width 111 height 23
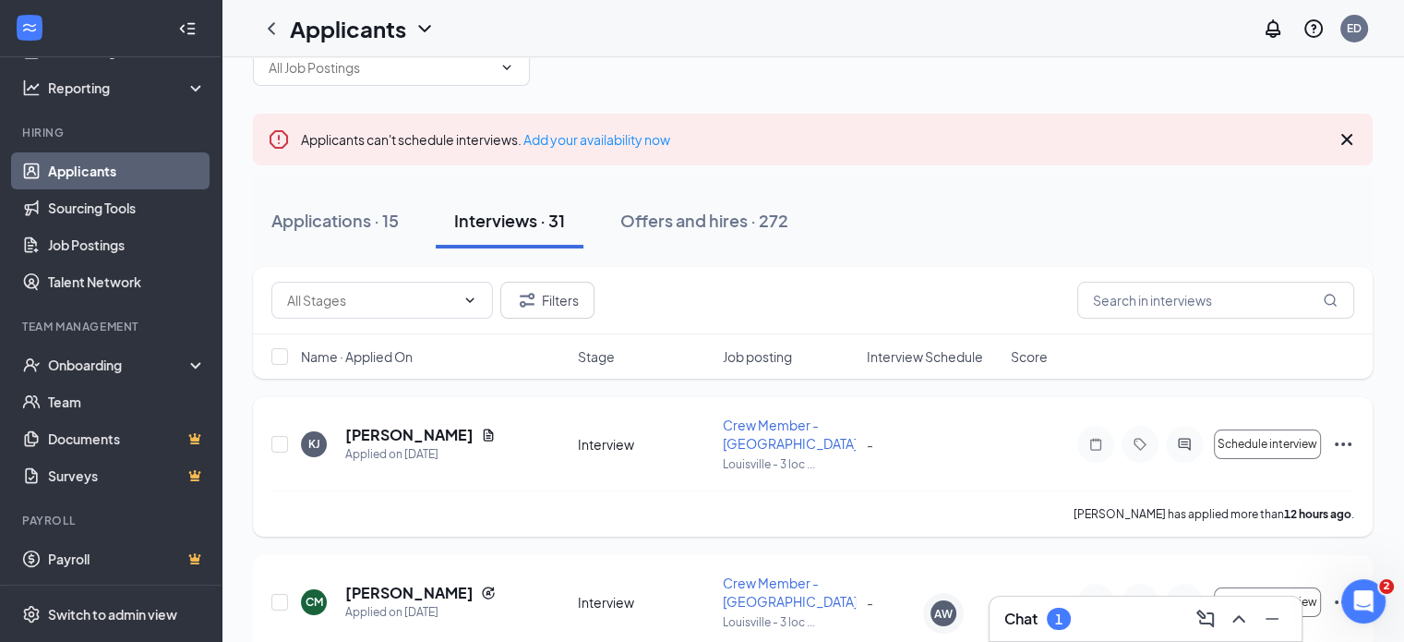
scroll to position [92, 0]
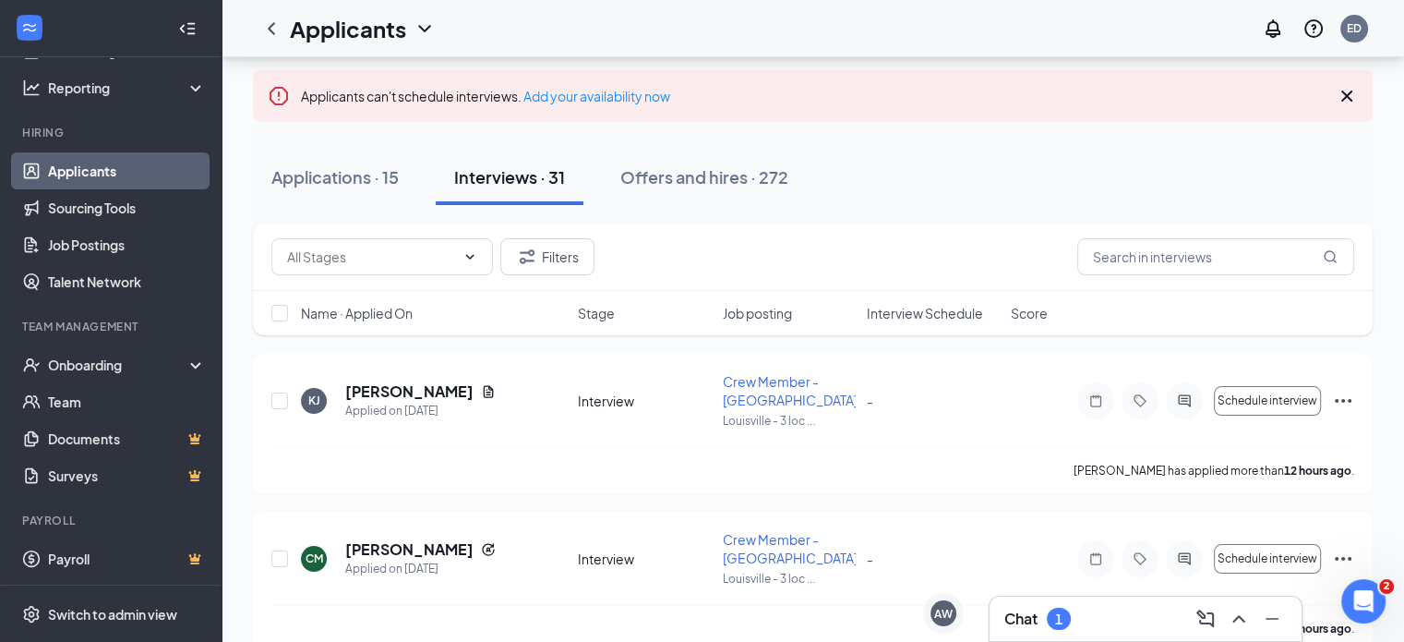
click at [1053, 623] on div "1" at bounding box center [1059, 618] width 24 height 22
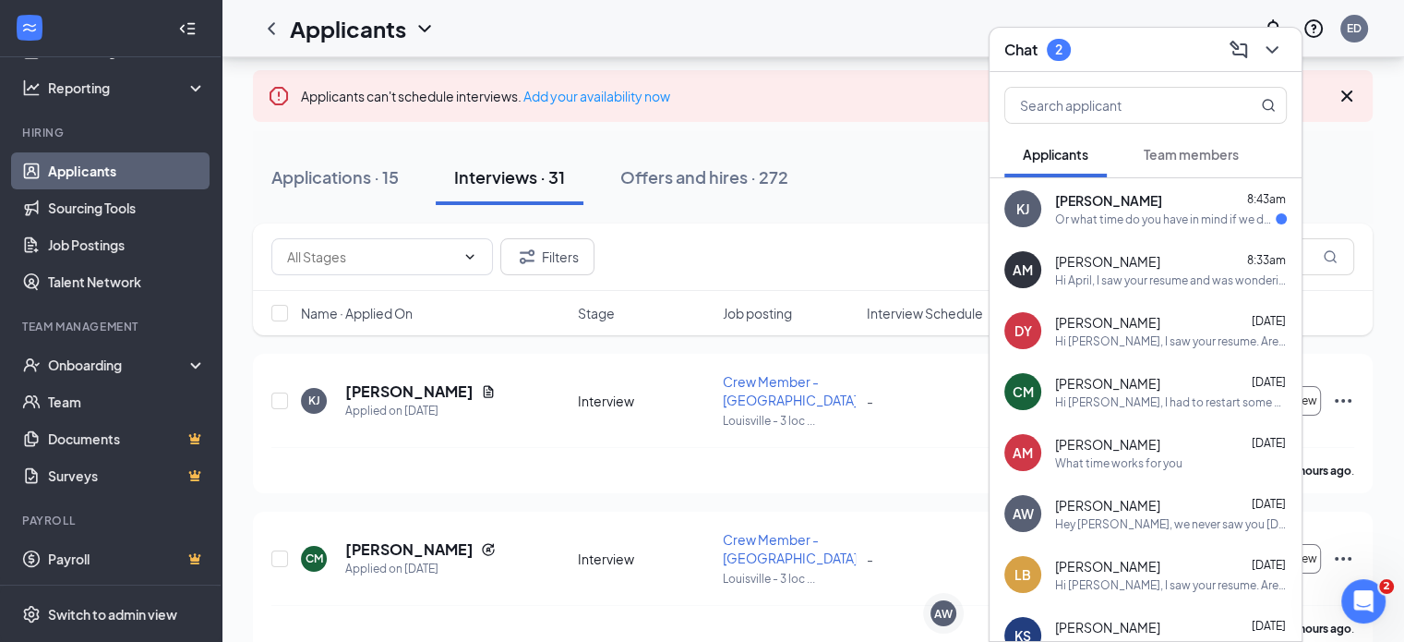
click at [1097, 196] on span "[PERSON_NAME]" at bounding box center [1108, 200] width 107 height 18
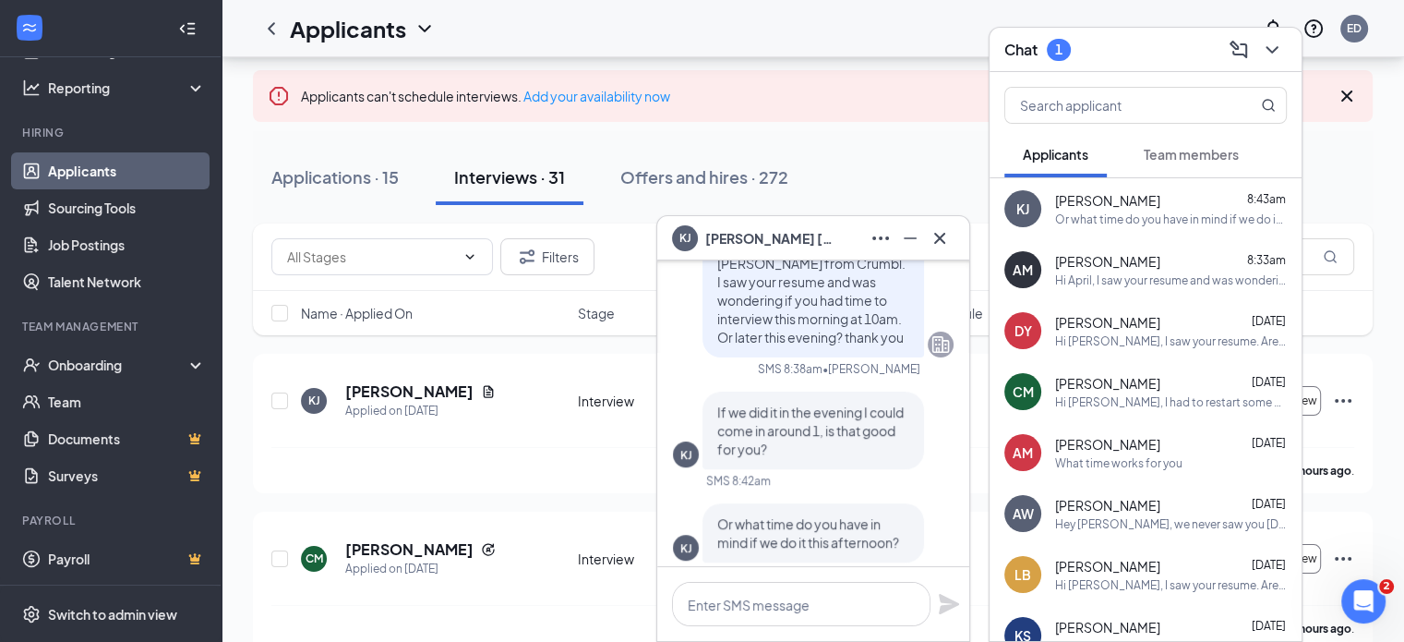
scroll to position [0, 0]
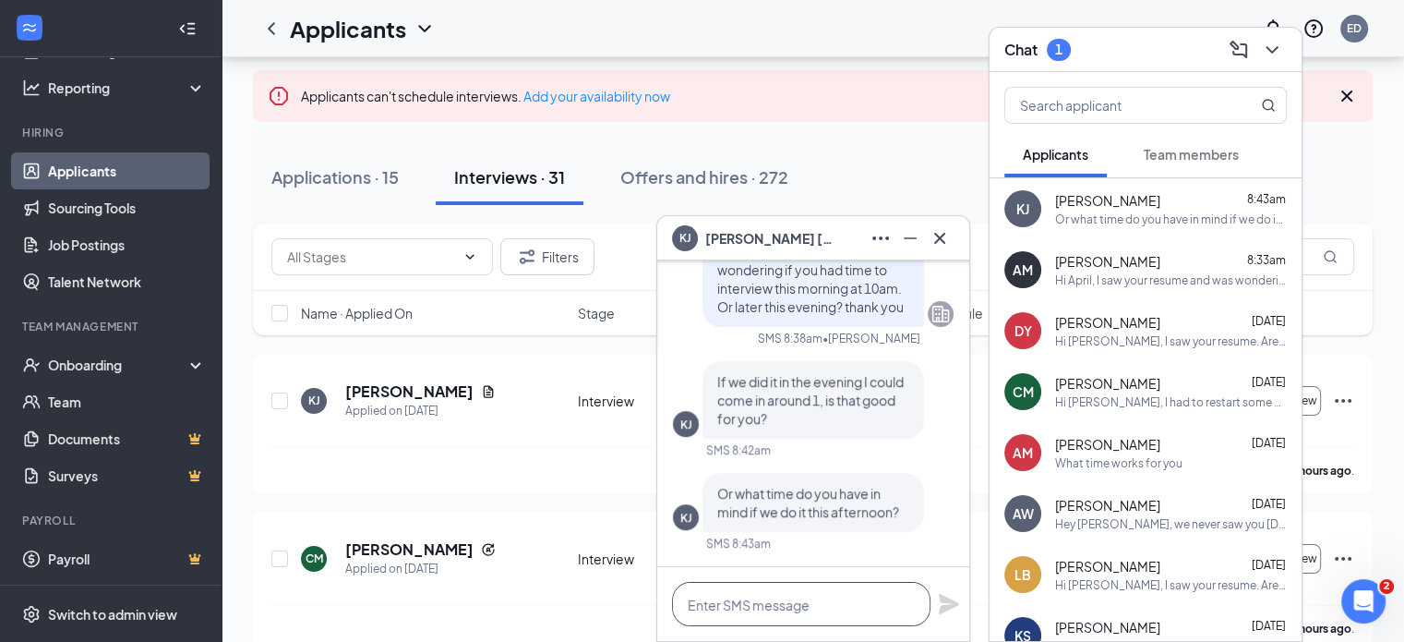
click at [801, 610] on textarea at bounding box center [801, 604] width 258 height 44
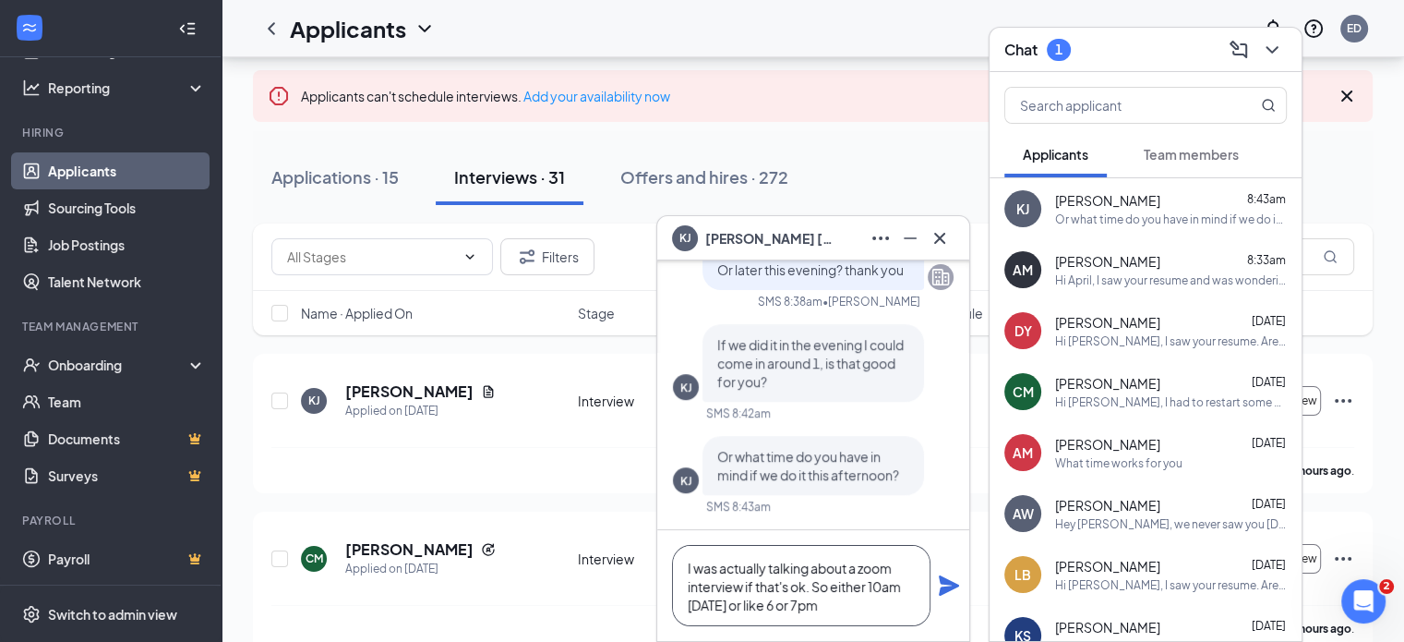
type textarea "I was actually talking about a zoom interview if that's ok. So either 10am [DAT…"
click at [943, 593] on icon "Plane" at bounding box center [949, 585] width 20 height 20
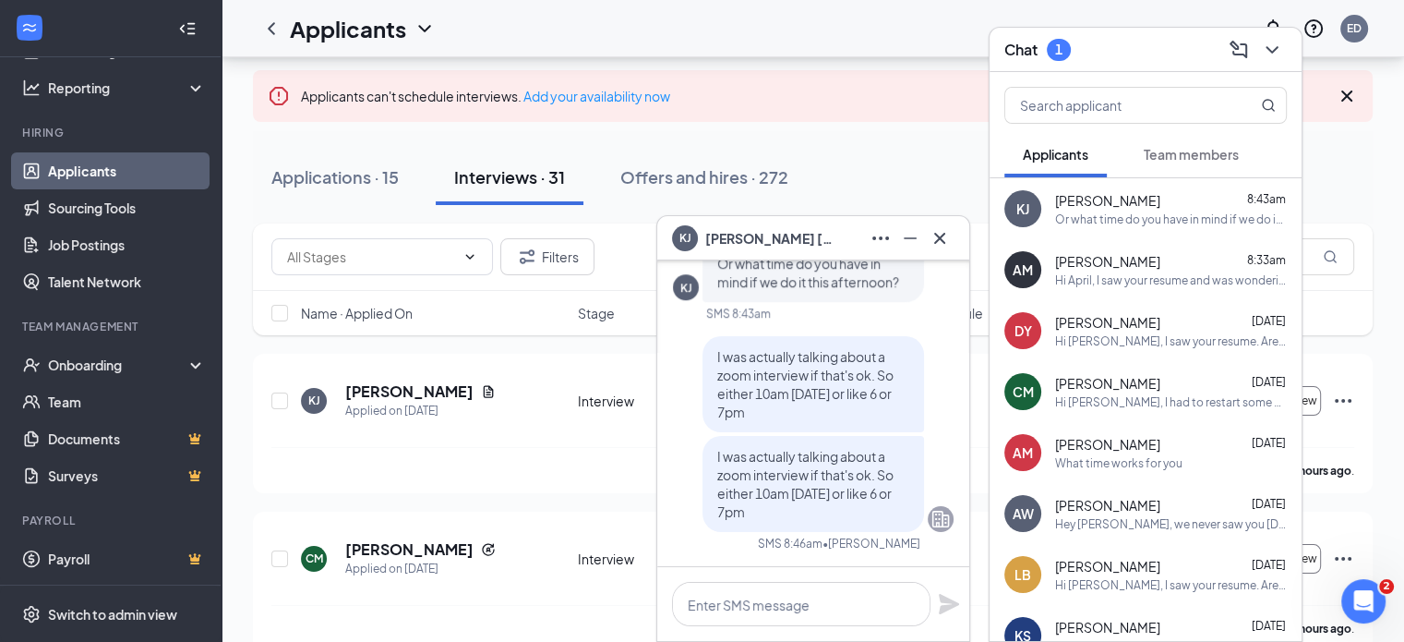
click at [868, 173] on div "Applications · 15 Interviews · 31 Offers and hires · 272" at bounding box center [813, 177] width 1120 height 55
click at [942, 239] on icon "Cross" at bounding box center [939, 237] width 11 height 11
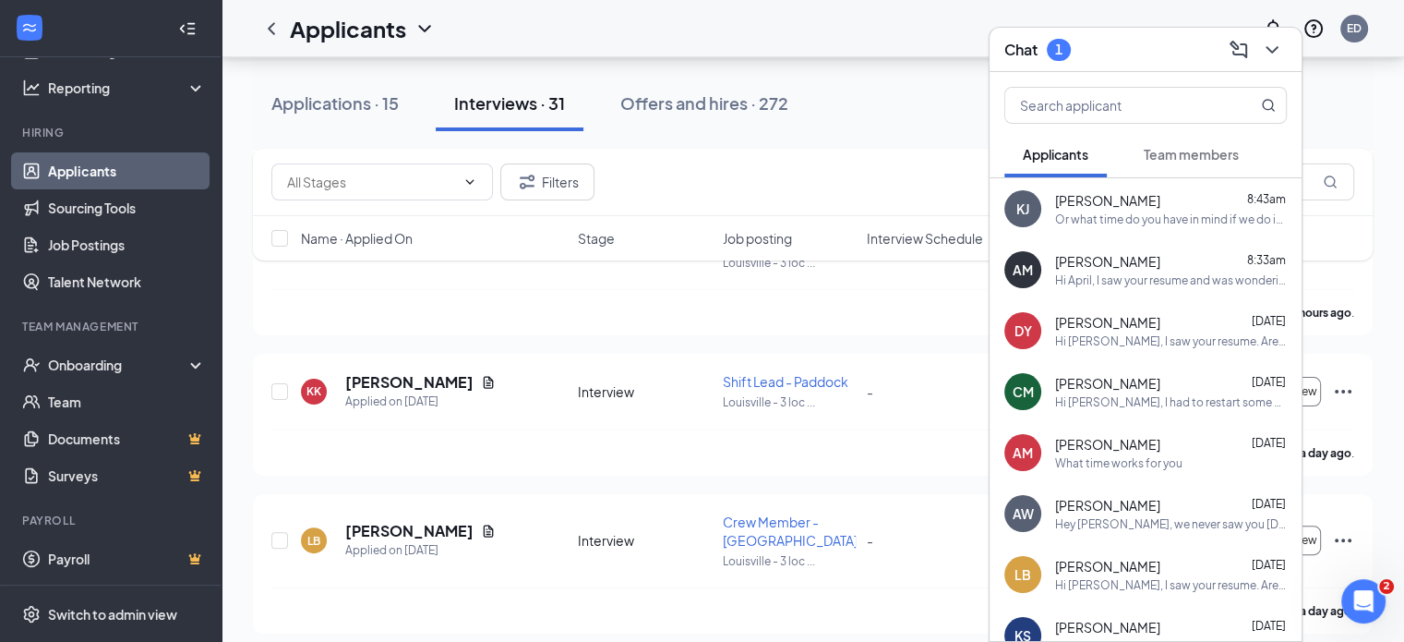
scroll to position [462, 0]
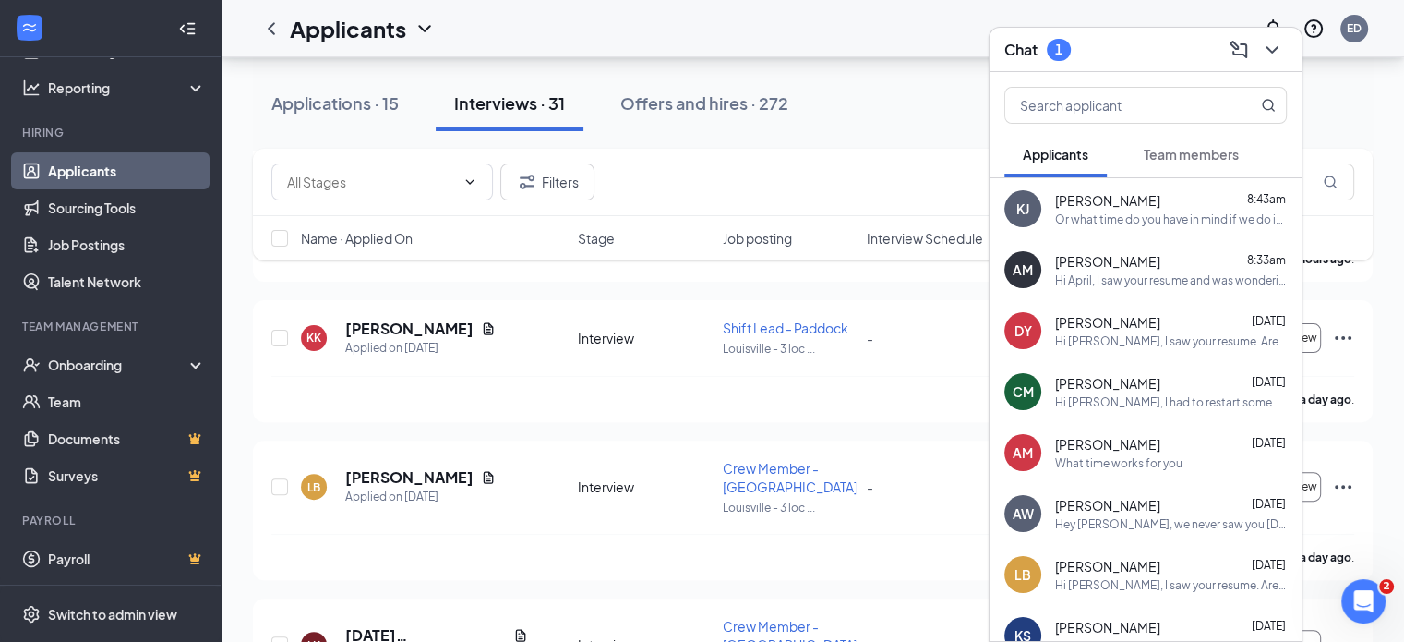
click at [1152, 277] on div "Hi April, I saw your resume and was wondering if you were available this mornin…" at bounding box center [1171, 280] width 232 height 16
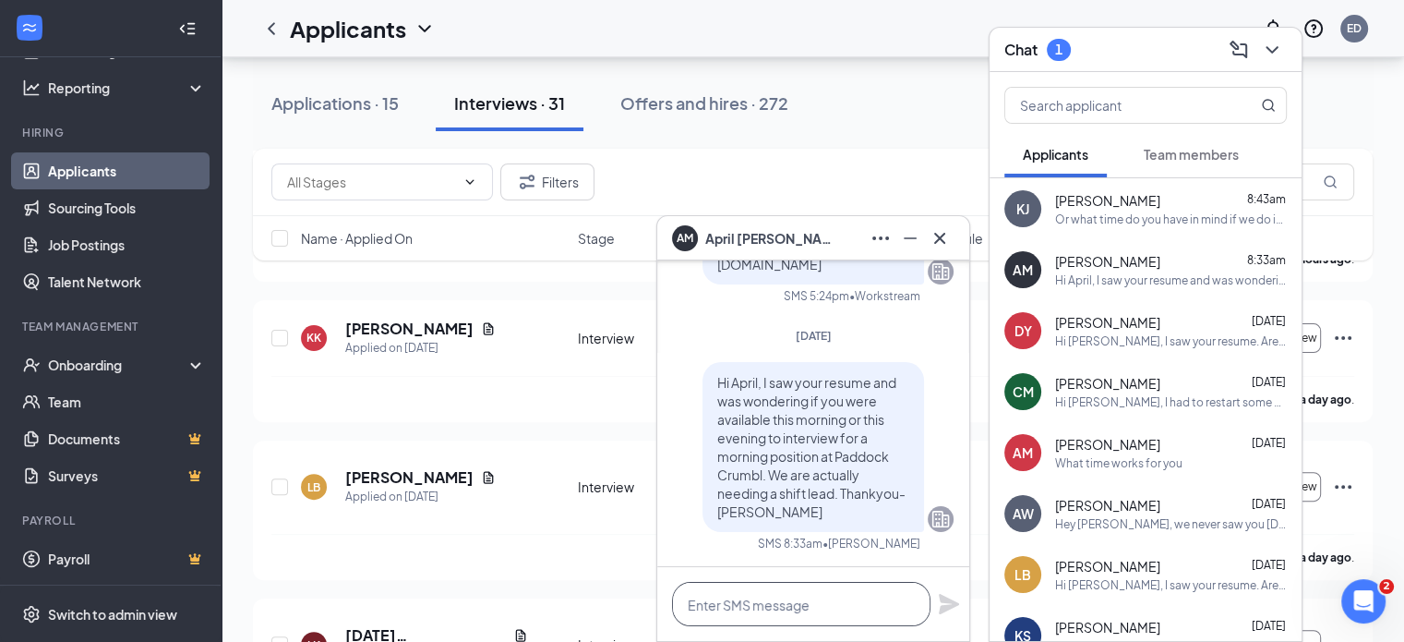
click at [801, 597] on textarea at bounding box center [801, 604] width 258 height 44
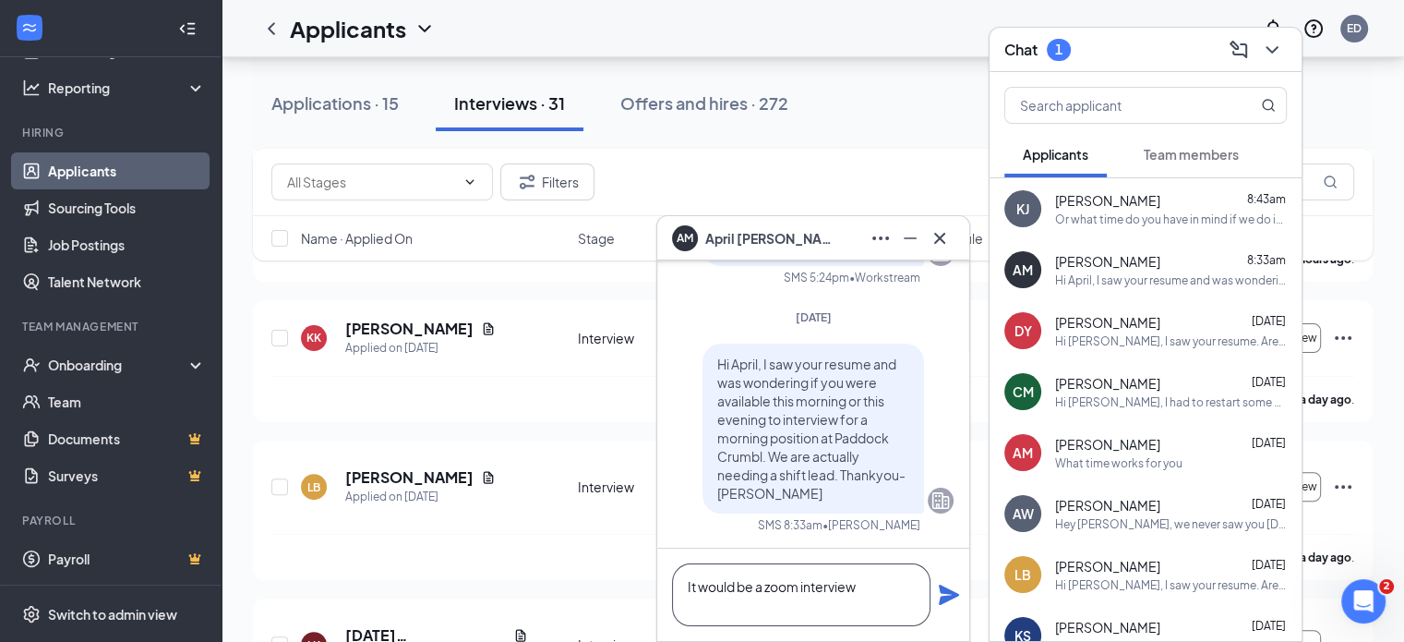
type textarea "It would be a zoom interview"
click at [956, 604] on icon "Plane" at bounding box center [949, 594] width 22 height 22
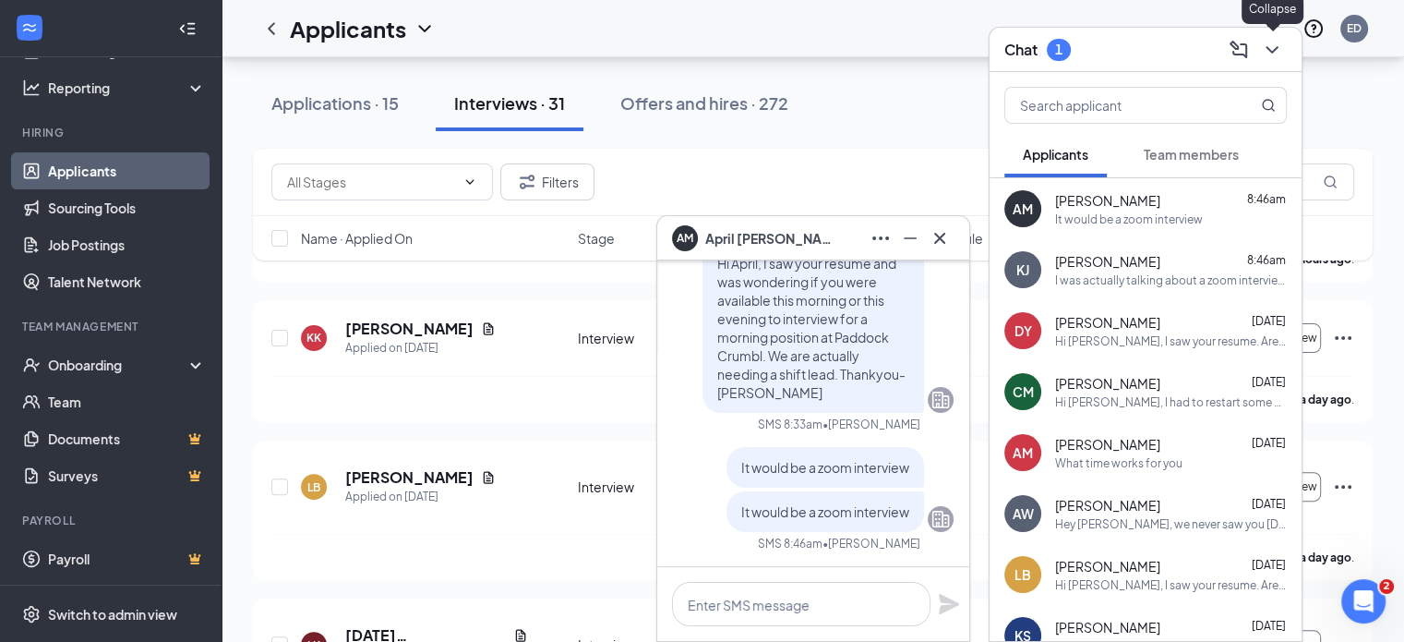
click at [1270, 52] on icon "ChevronDown" at bounding box center [1272, 50] width 22 height 22
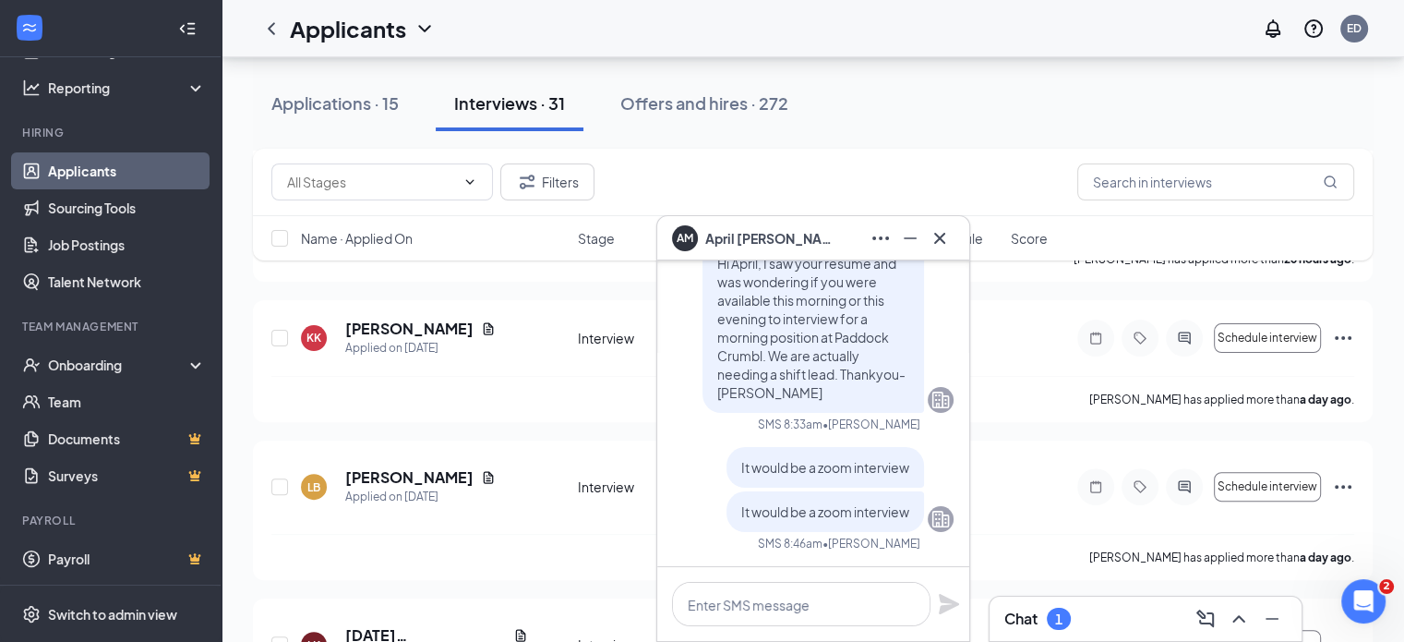
click at [1111, 623] on div "Chat 1" at bounding box center [1145, 619] width 282 height 30
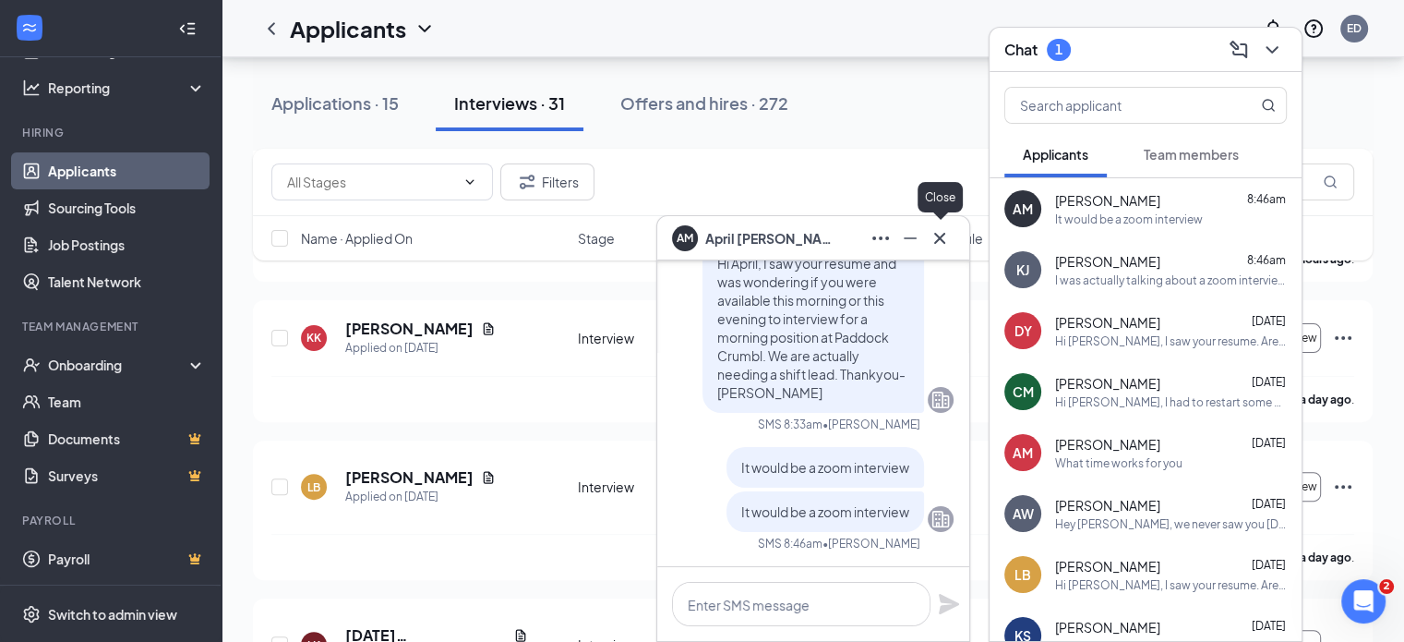
click at [940, 240] on icon "Cross" at bounding box center [940, 238] width 22 height 22
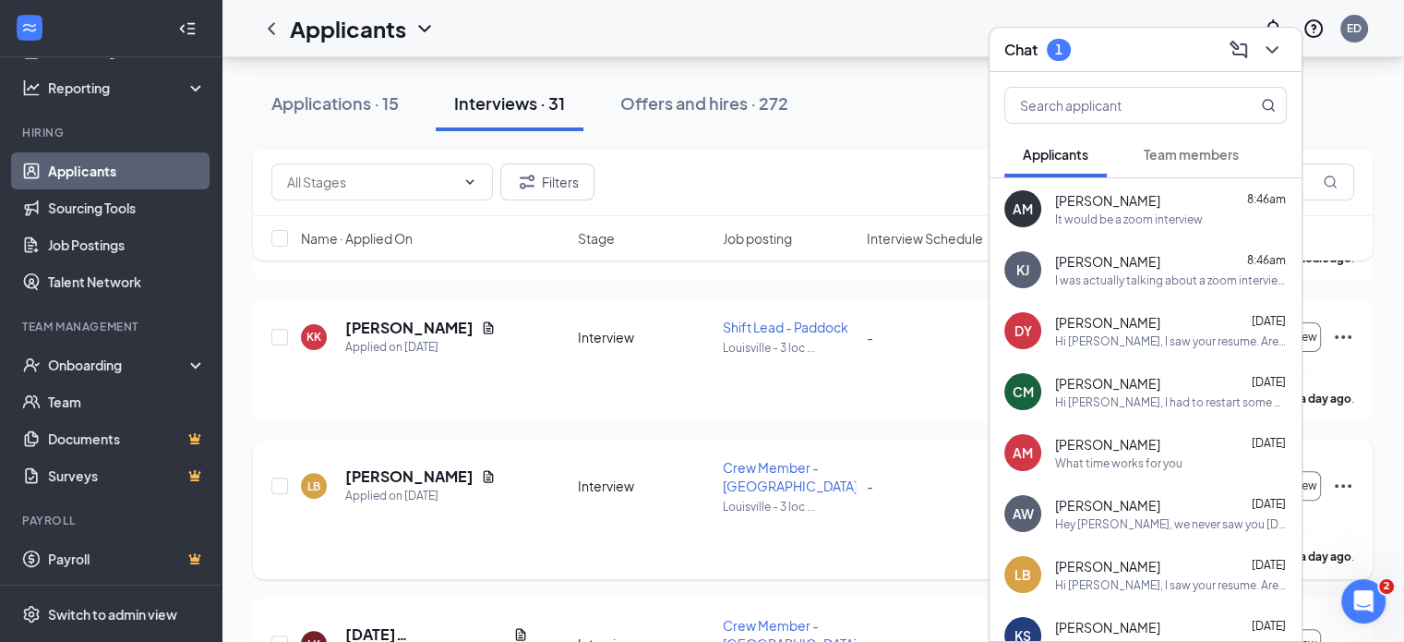
scroll to position [462, 0]
click at [1079, 208] on span "[PERSON_NAME]" at bounding box center [1108, 200] width 107 height 18
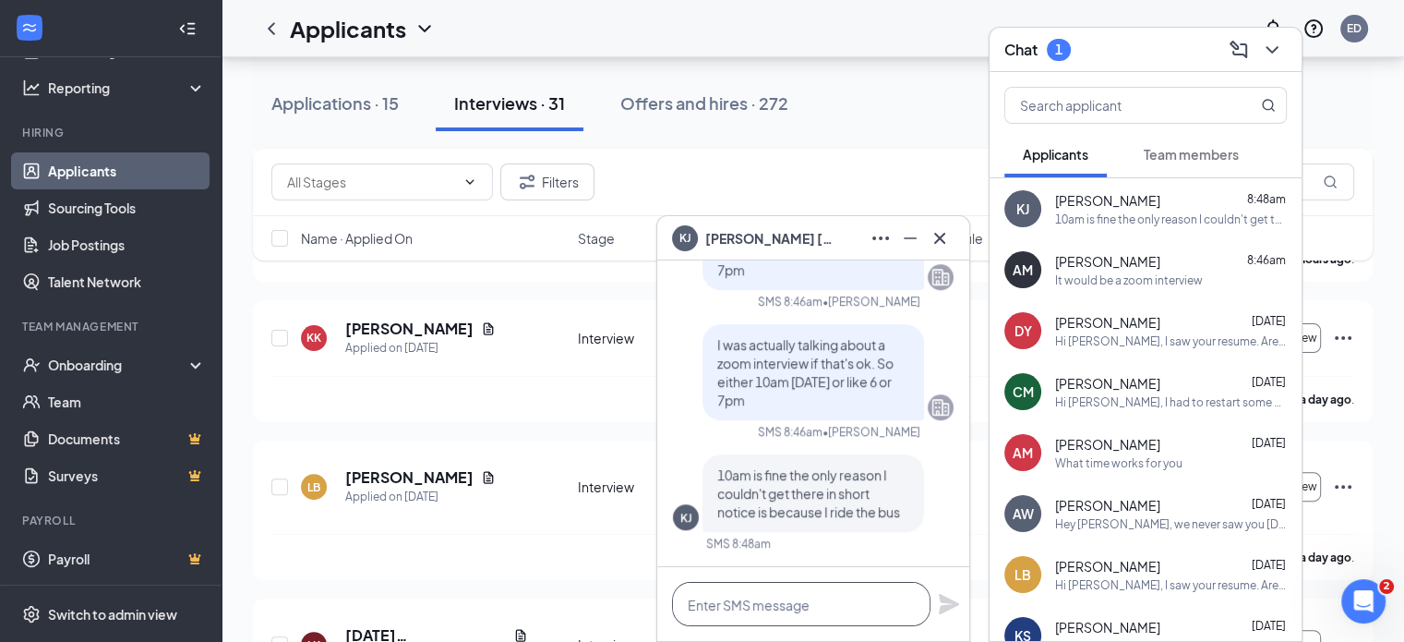
click at [776, 592] on textarea at bounding box center [801, 604] width 258 height 44
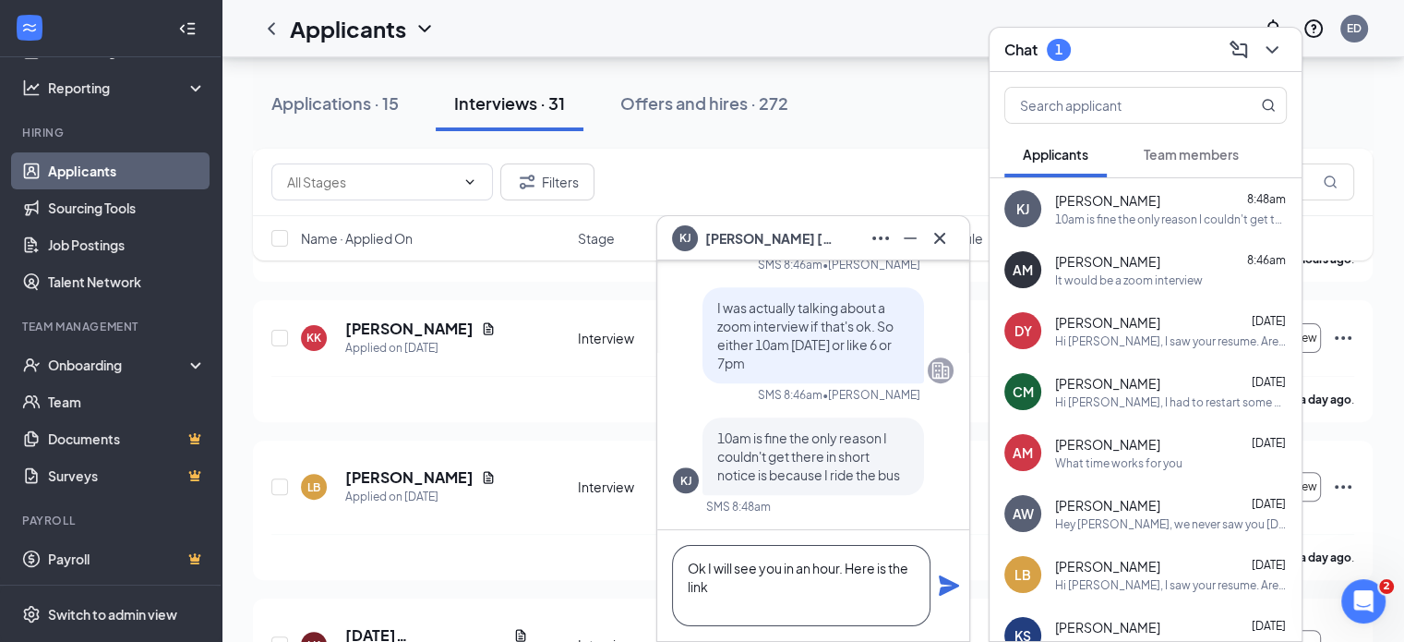
type textarea "Ok I will see you in an hour. Here is the link"
click at [941, 593] on icon "Plane" at bounding box center [949, 585] width 20 height 20
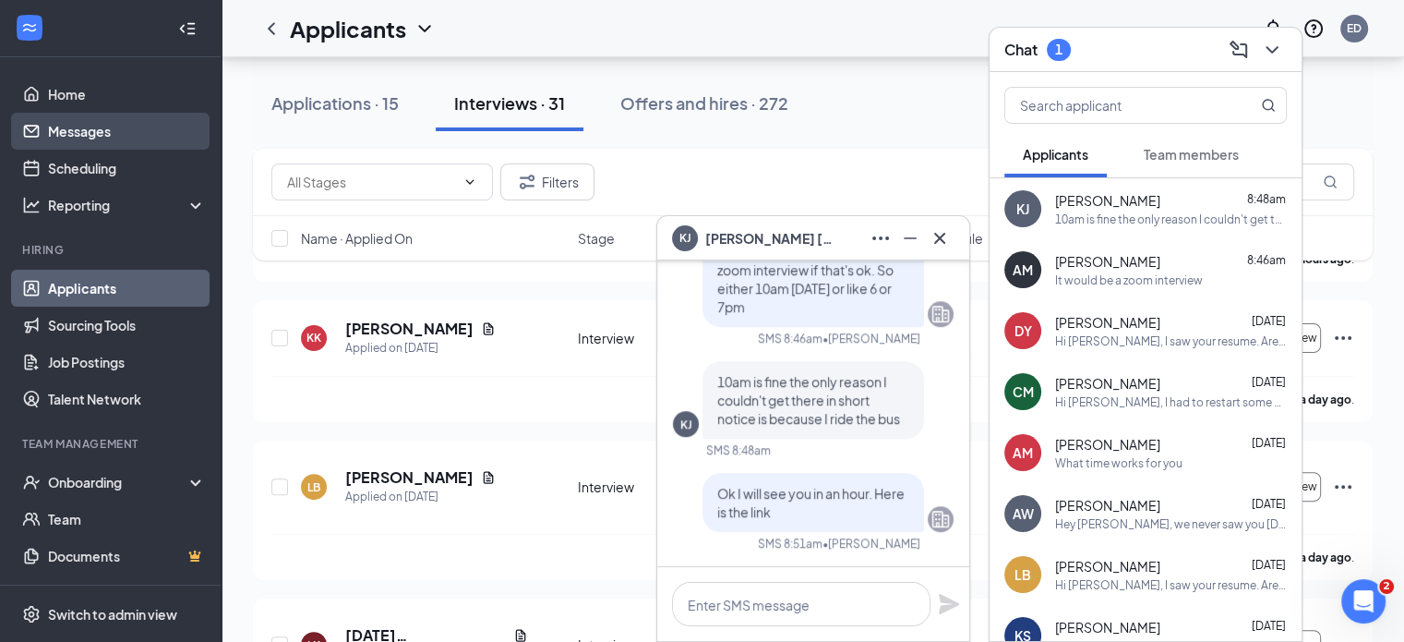
drag, startPoint x: 95, startPoint y: 121, endPoint x: 137, endPoint y: 127, distance: 42.0
click at [95, 121] on link "Messages" at bounding box center [127, 131] width 158 height 37
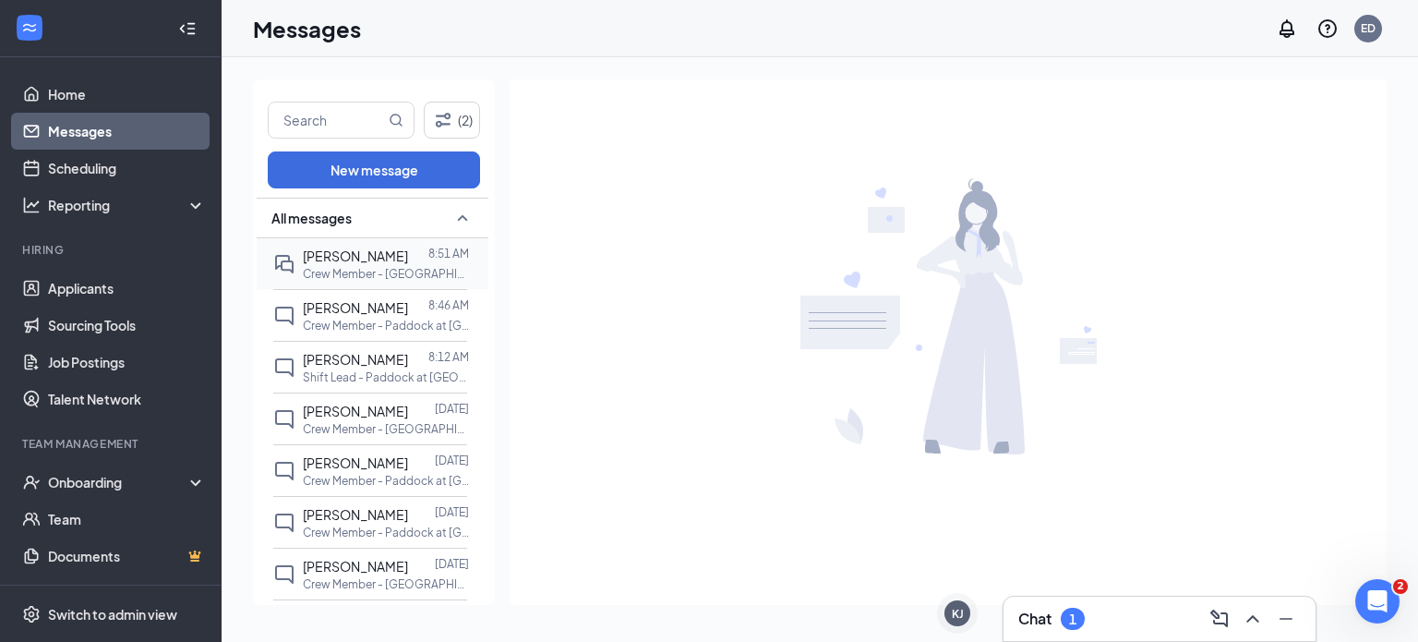
click at [343, 263] on div "[PERSON_NAME]" at bounding box center [355, 256] width 105 height 20
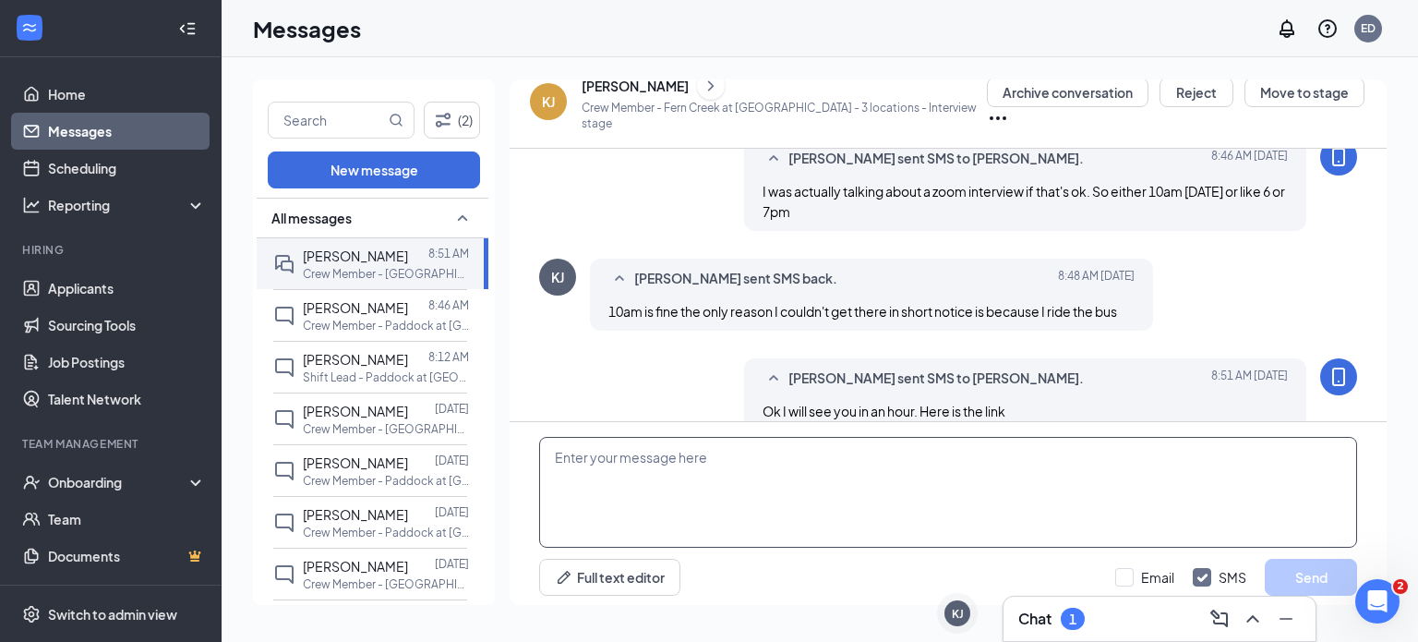
scroll to position [801, 0]
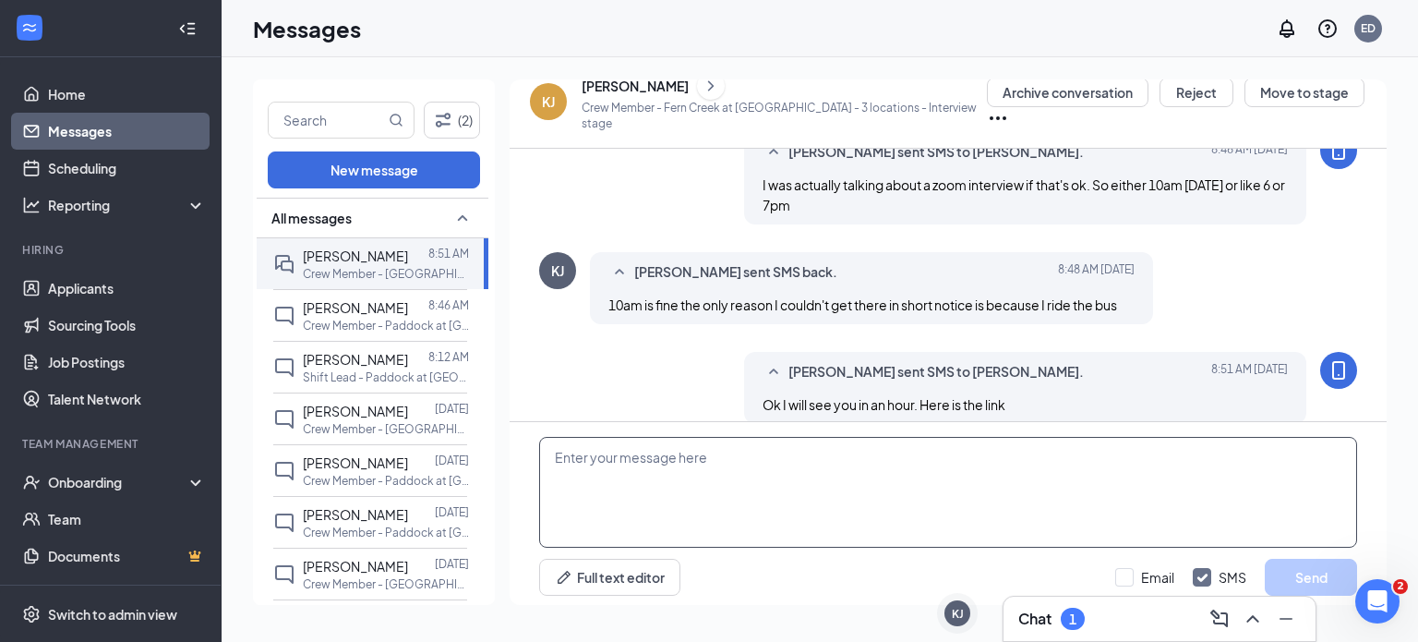
paste textarea "Crumbl Cookies Louisville is inviting you to a scheduled Zoom meeting. Topic: C…"
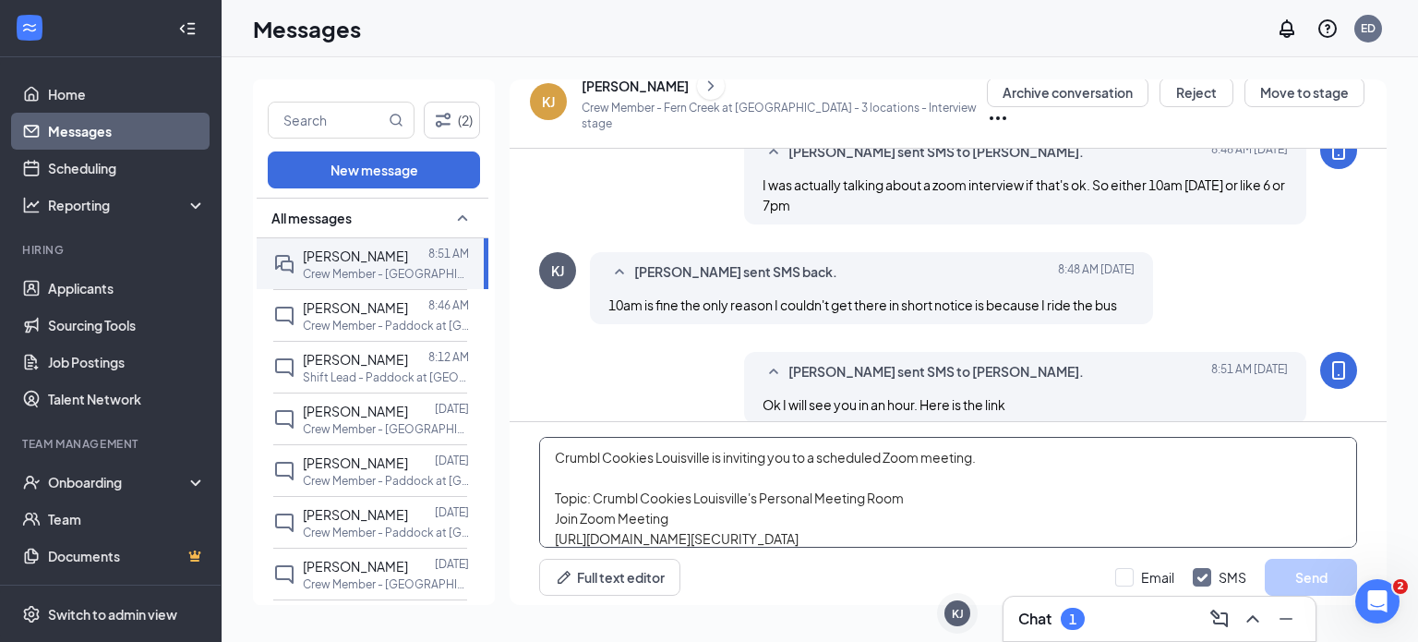
scroll to position [162, 0]
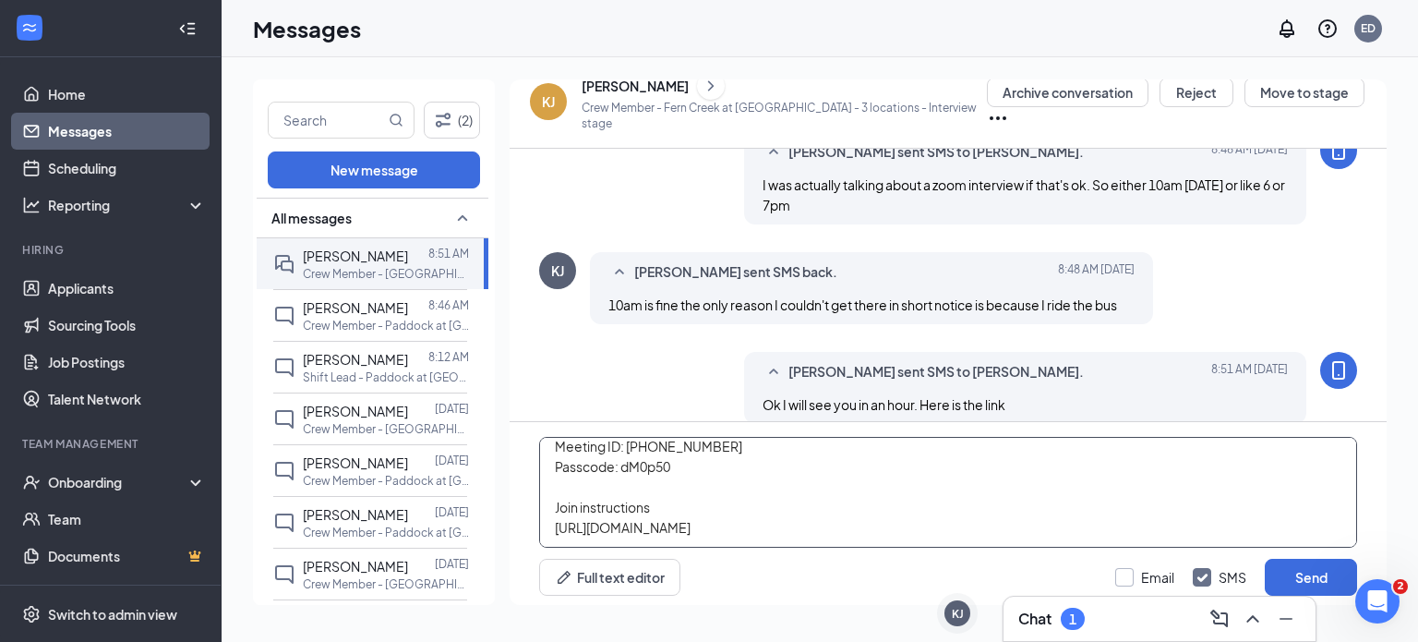
type textarea "Crumbl Cookies Louisville is inviting you to a scheduled Zoom meeting. Topic: C…"
click at [1128, 577] on input "Email" at bounding box center [1144, 577] width 59 height 18
checkbox input "true"
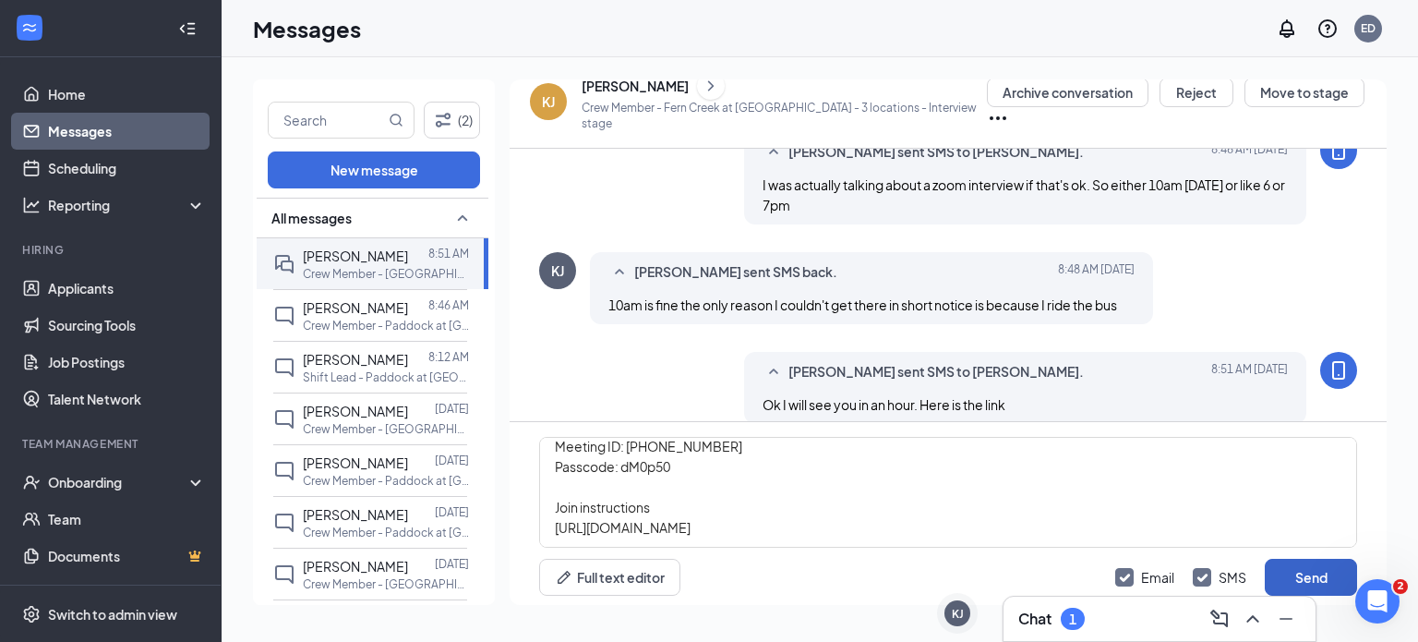
click at [1300, 559] on button "Send" at bounding box center [1311, 576] width 92 height 37
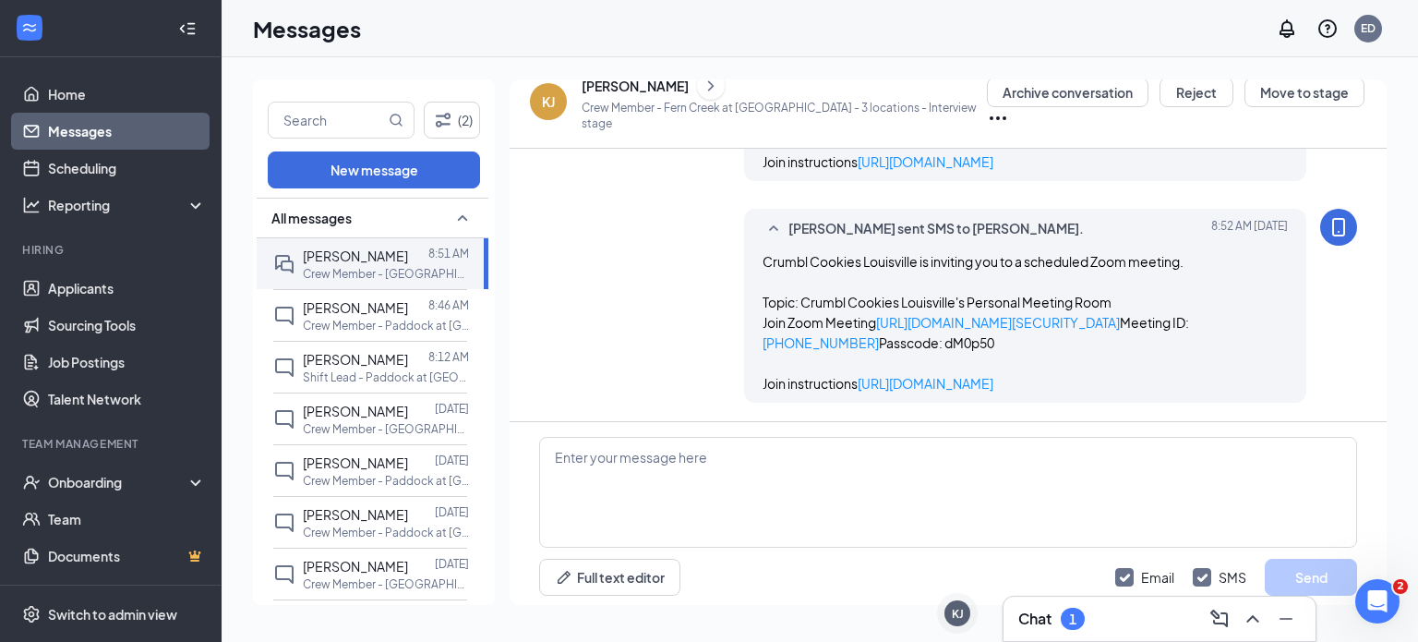
scroll to position [1488, 0]
click at [1261, 618] on icon "ChevronUp" at bounding box center [1253, 618] width 22 height 22
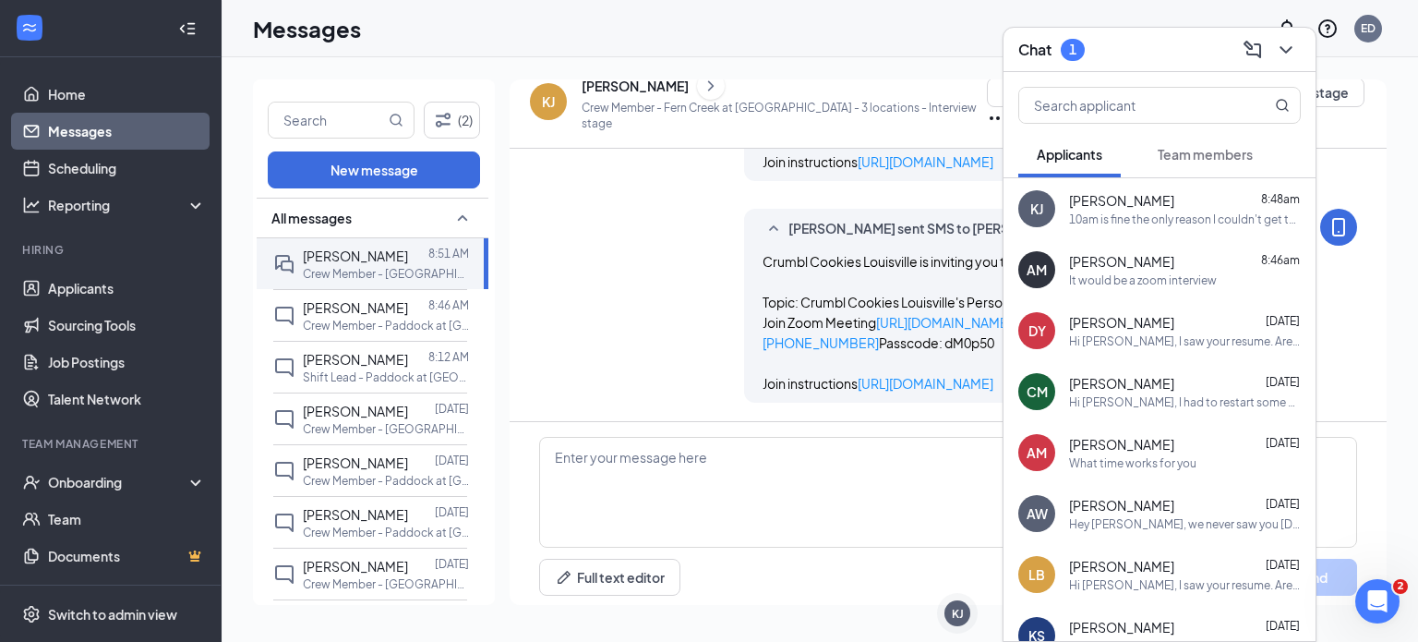
click at [596, 250] on div "[PERSON_NAME] sent SMS to [PERSON_NAME]. [DATE] 8:52 AM Crumbl Cookies Louisvil…" at bounding box center [948, 310] width 818 height 203
click at [77, 92] on link "Home" at bounding box center [127, 94] width 158 height 37
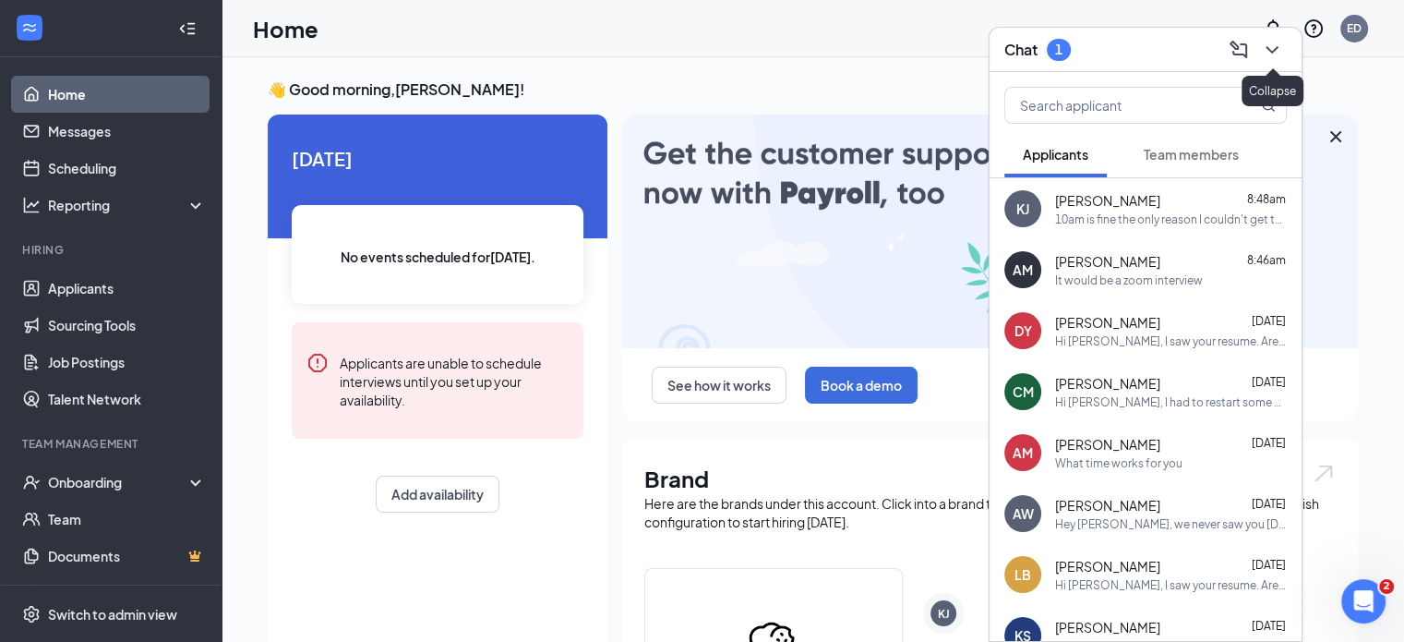
click at [1278, 49] on icon "ChevronDown" at bounding box center [1272, 50] width 22 height 22
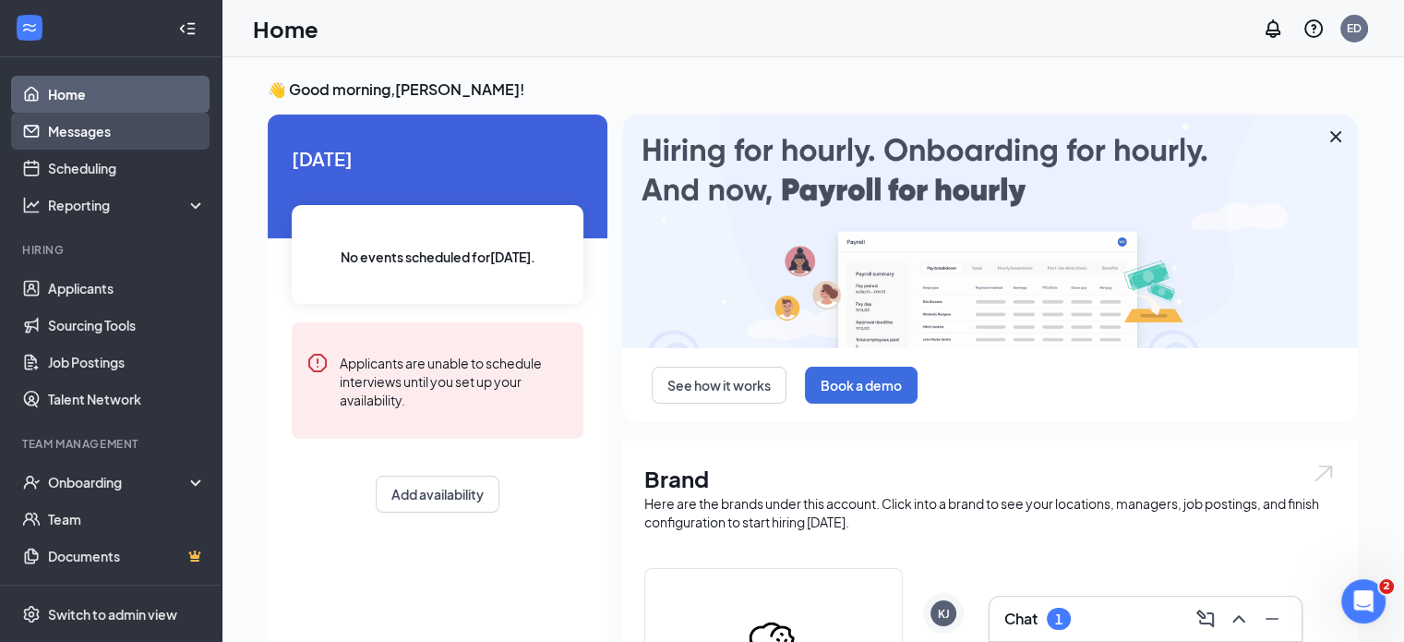
click at [85, 126] on link "Messages" at bounding box center [127, 131] width 158 height 37
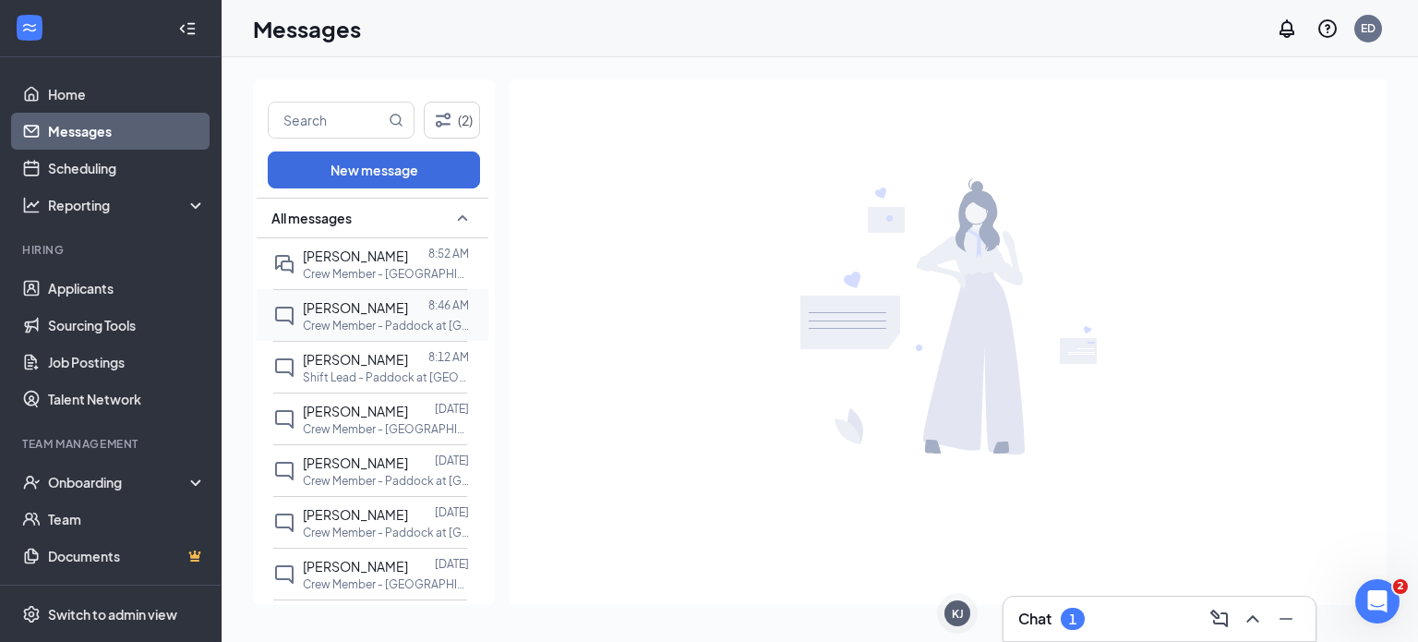
click at [329, 324] on p "Crew Member - Paddock at [GEOGRAPHIC_DATA] - 3 locations" at bounding box center [386, 326] width 166 height 16
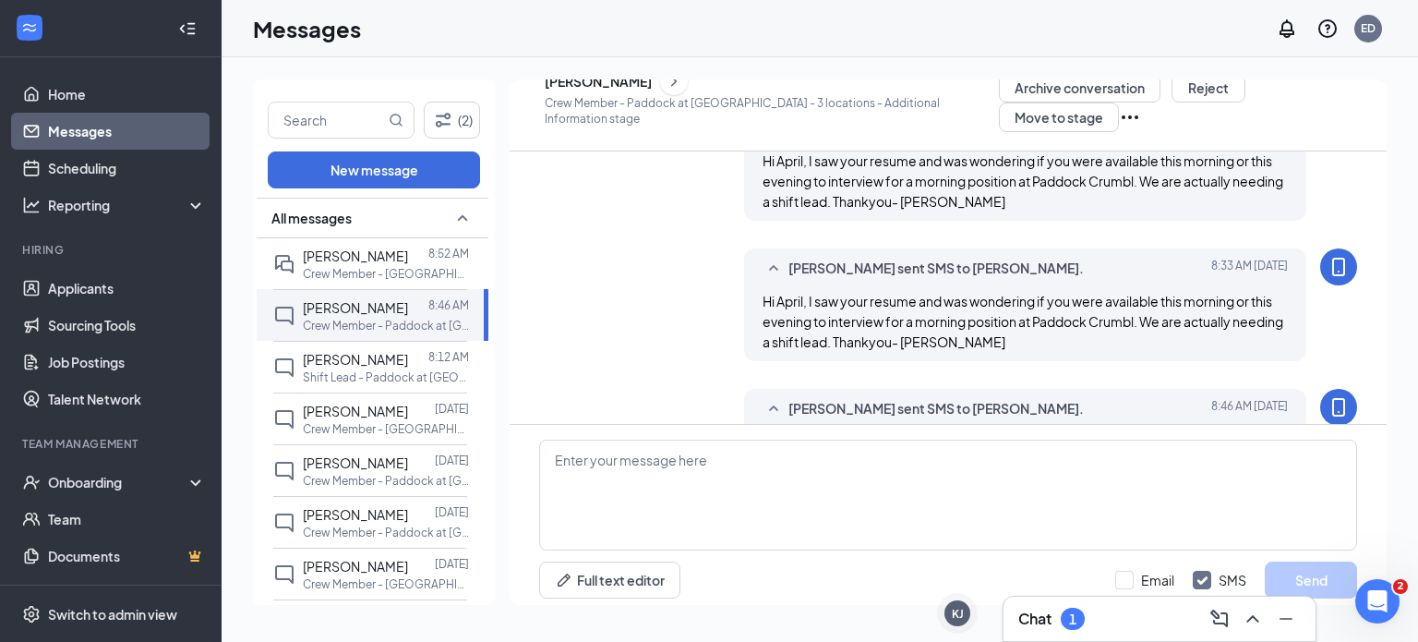
scroll to position [630, 0]
